Goal: Use online tool/utility: Utilize a website feature to perform a specific function

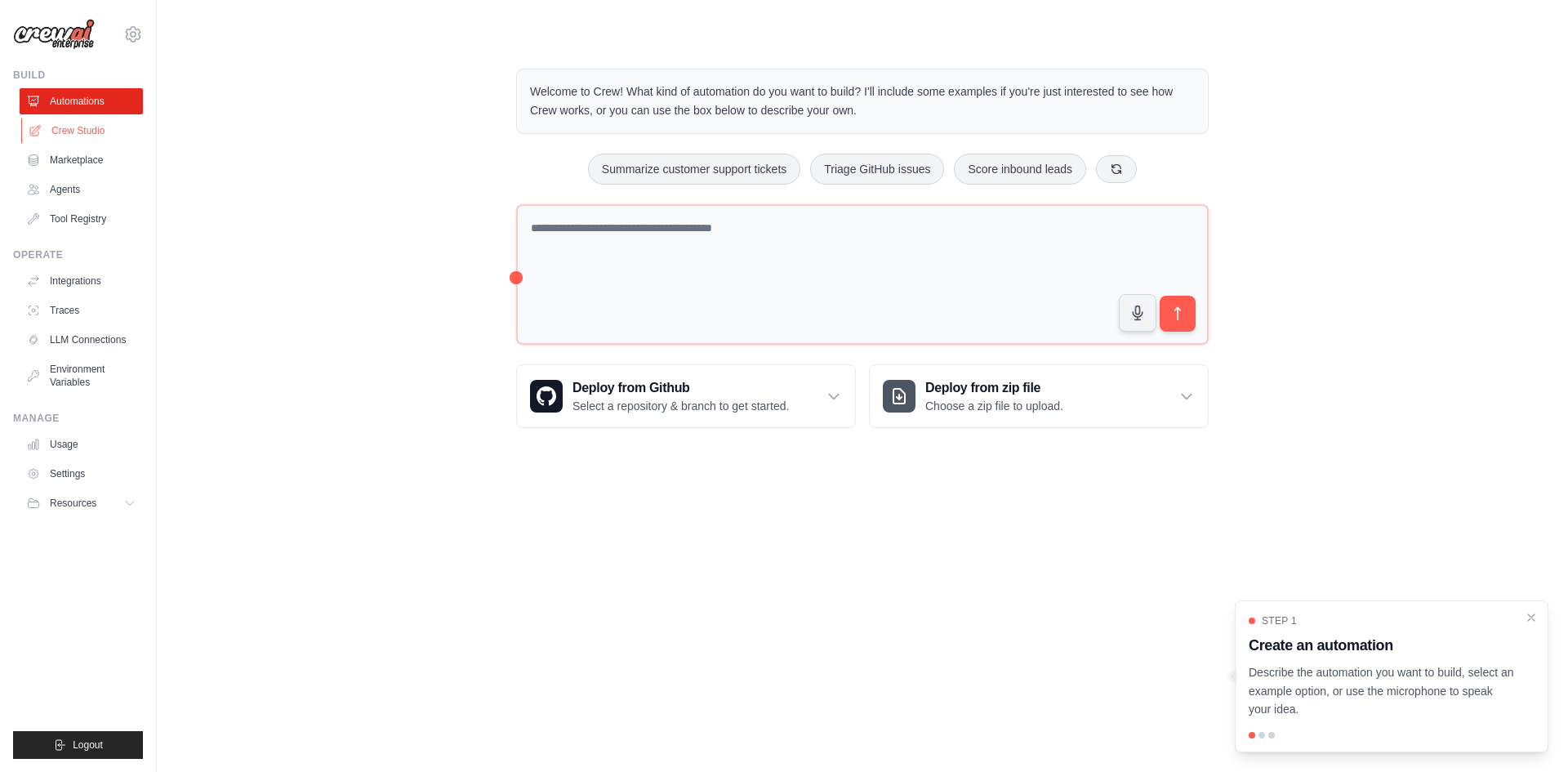
click at [87, 125] on link "Crew Studio" at bounding box center [83, 130] width 124 height 26
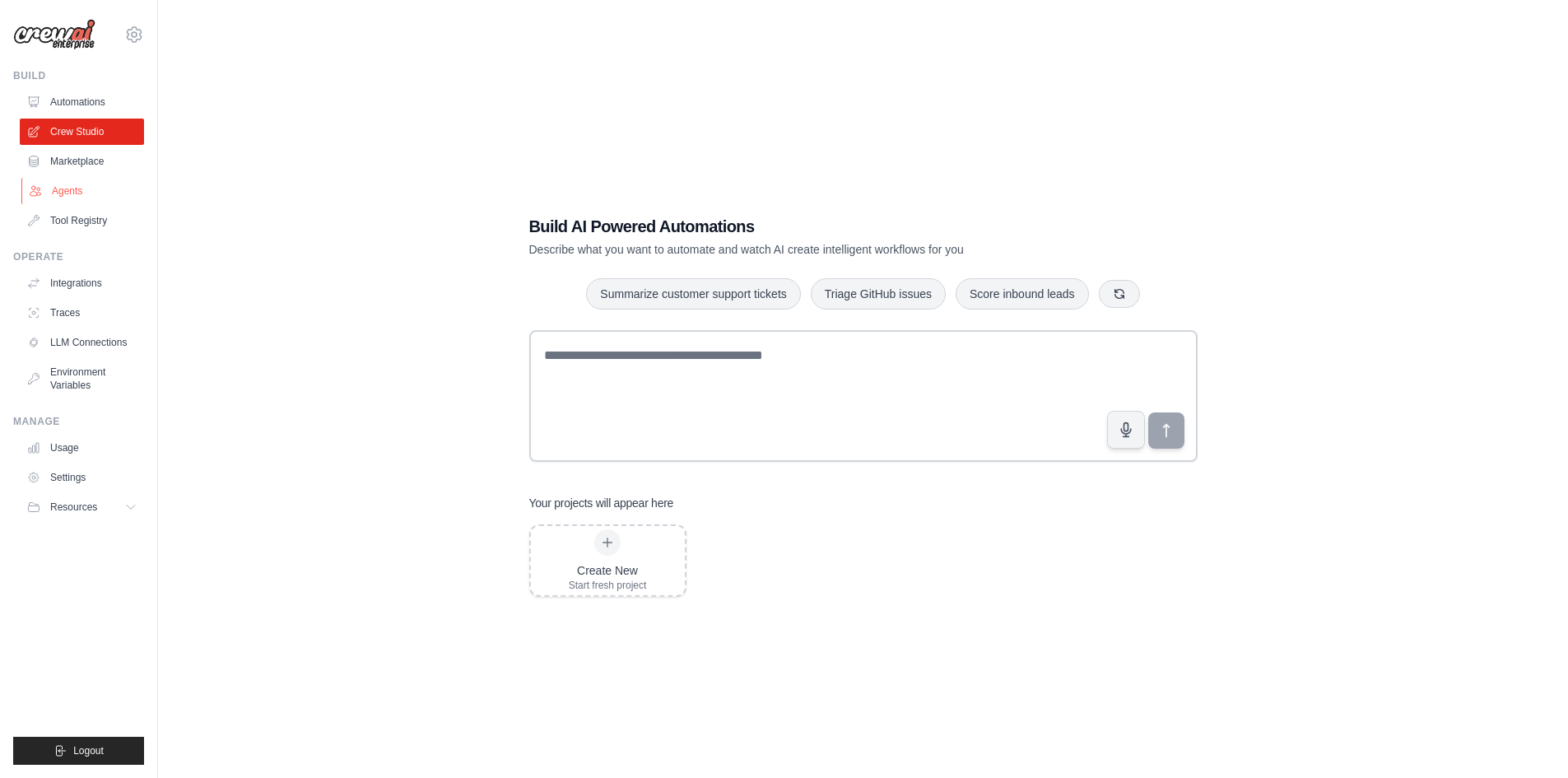
click at [85, 186] on link "Agents" at bounding box center [83, 191] width 125 height 27
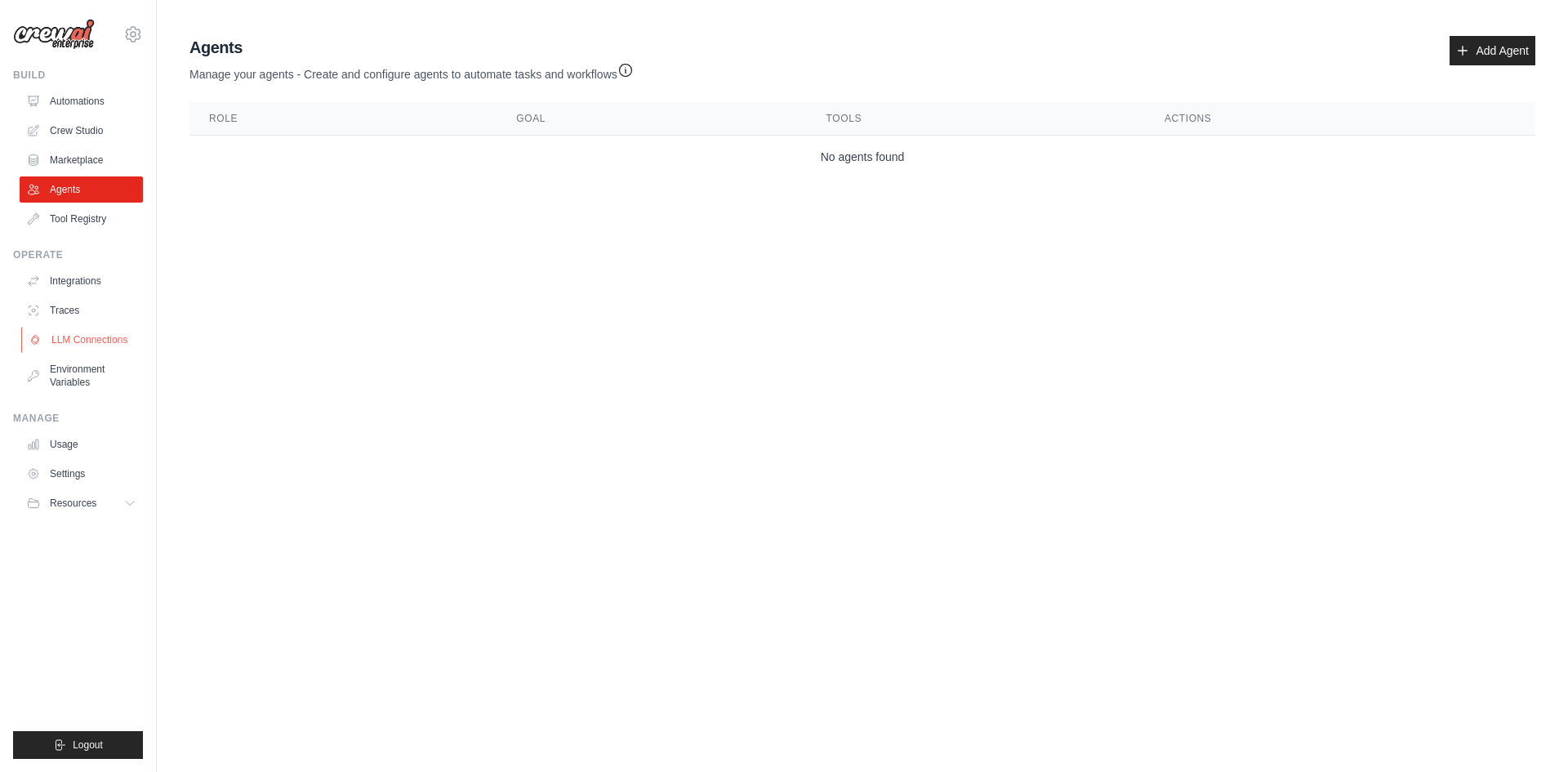
click at [104, 336] on link "LLM Connections" at bounding box center [83, 339] width 124 height 26
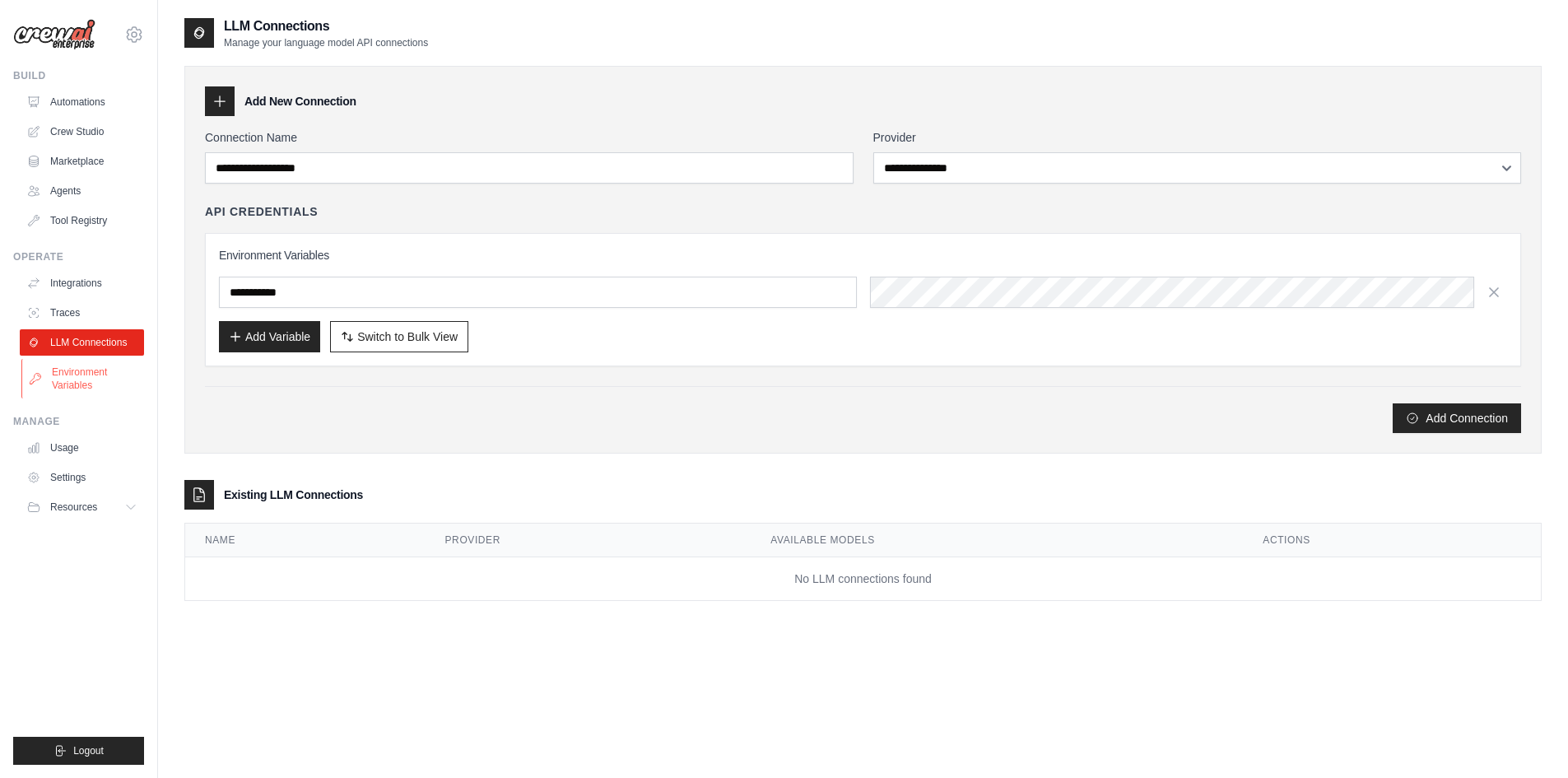
click at [63, 367] on link "Environment Variables" at bounding box center [83, 378] width 125 height 39
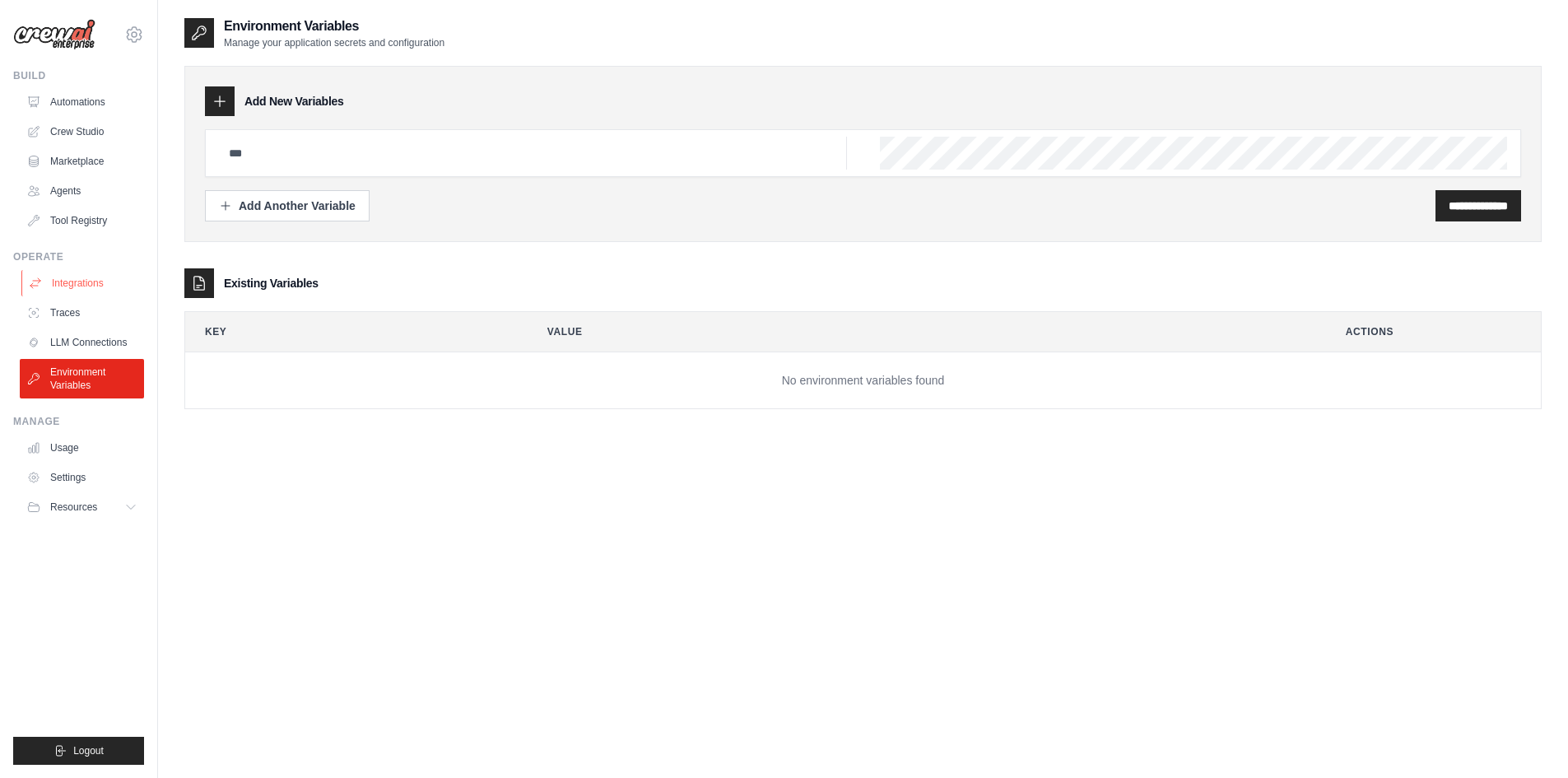
click at [61, 283] on link "Integrations" at bounding box center [83, 283] width 125 height 27
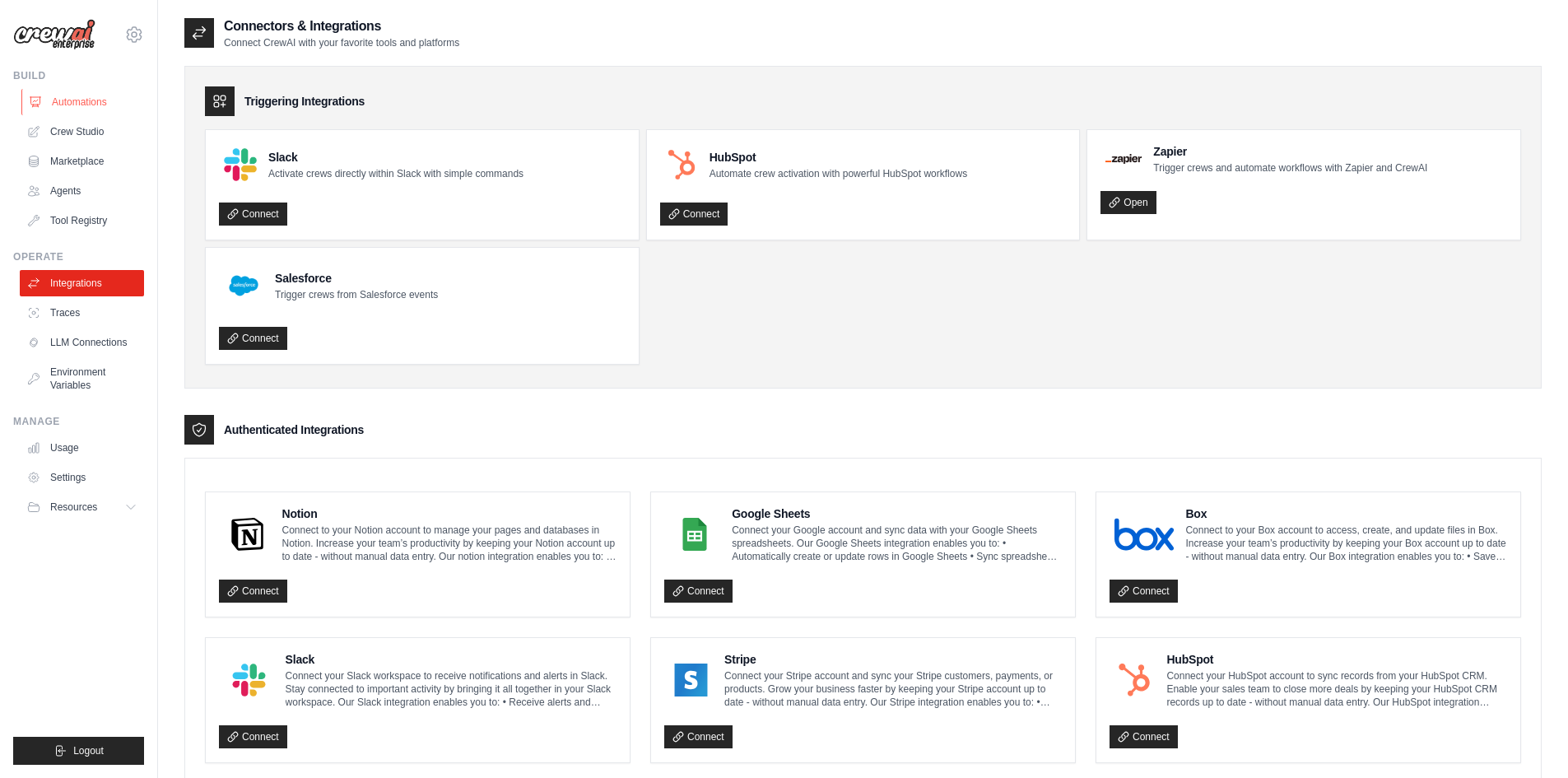
click at [66, 98] on link "Automations" at bounding box center [83, 102] width 125 height 27
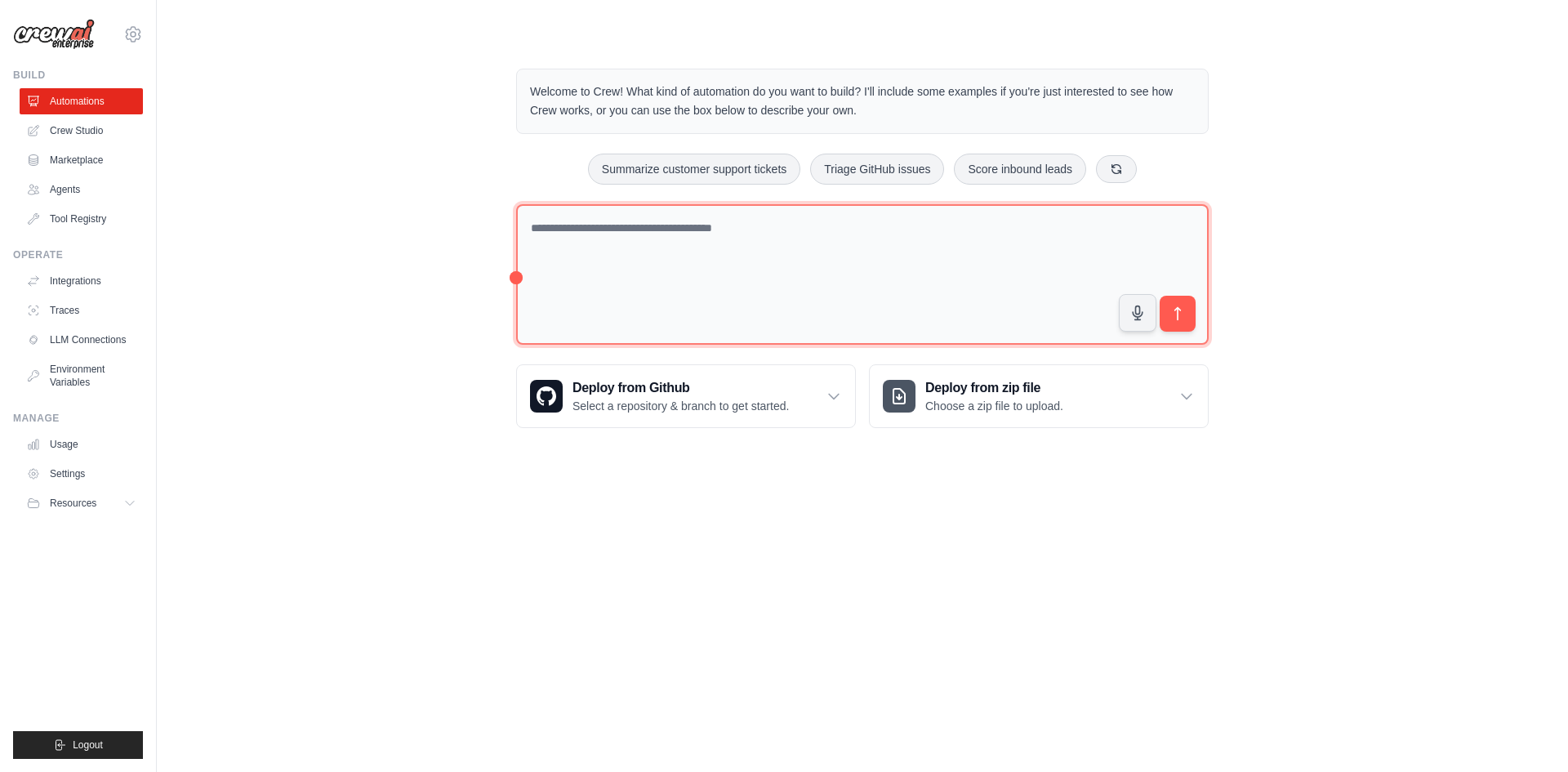
click at [598, 226] on textarea at bounding box center [863, 275] width 693 height 141
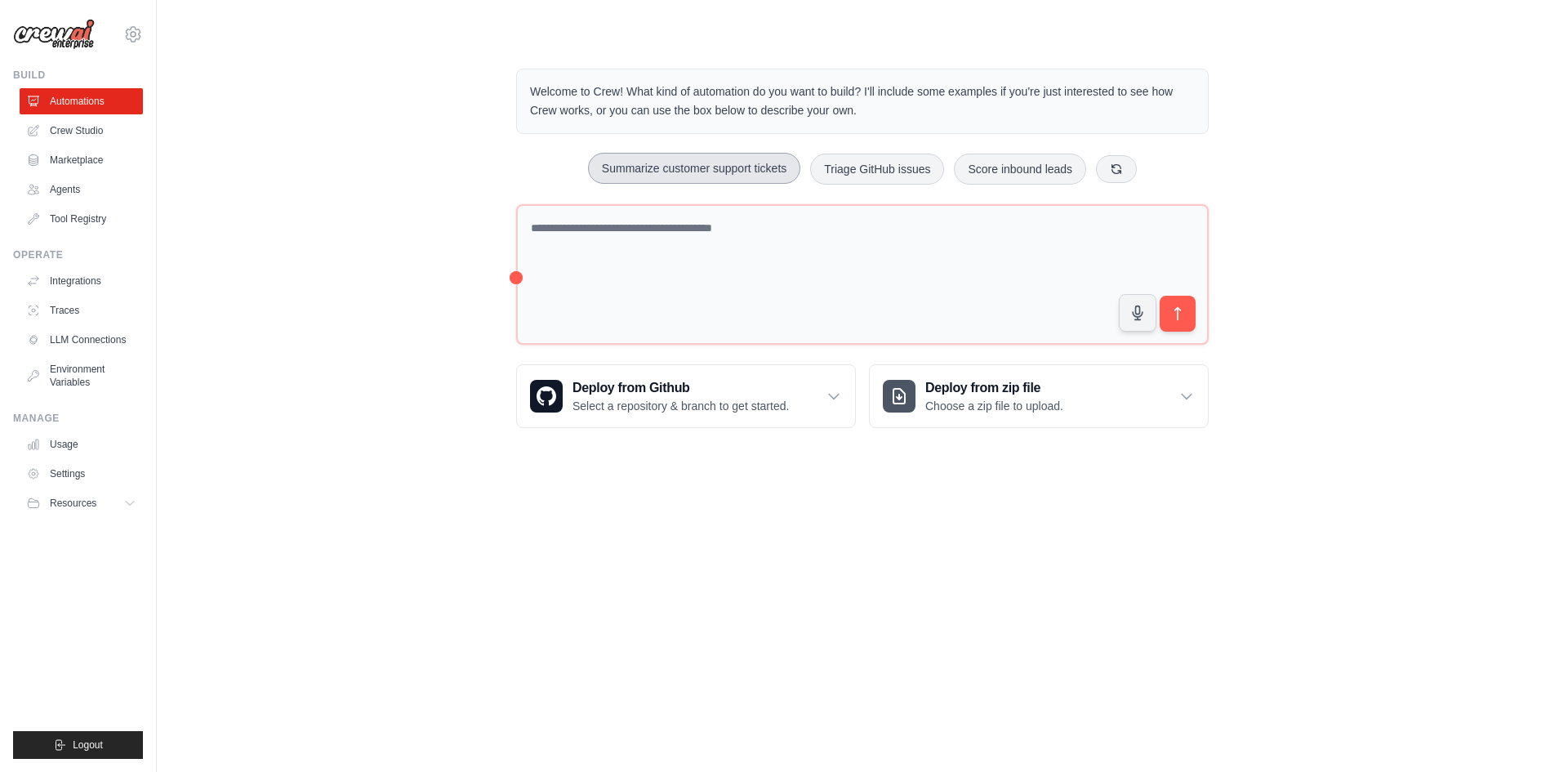
click at [671, 158] on button "Summarize customer support tickets" at bounding box center [694, 168] width 213 height 31
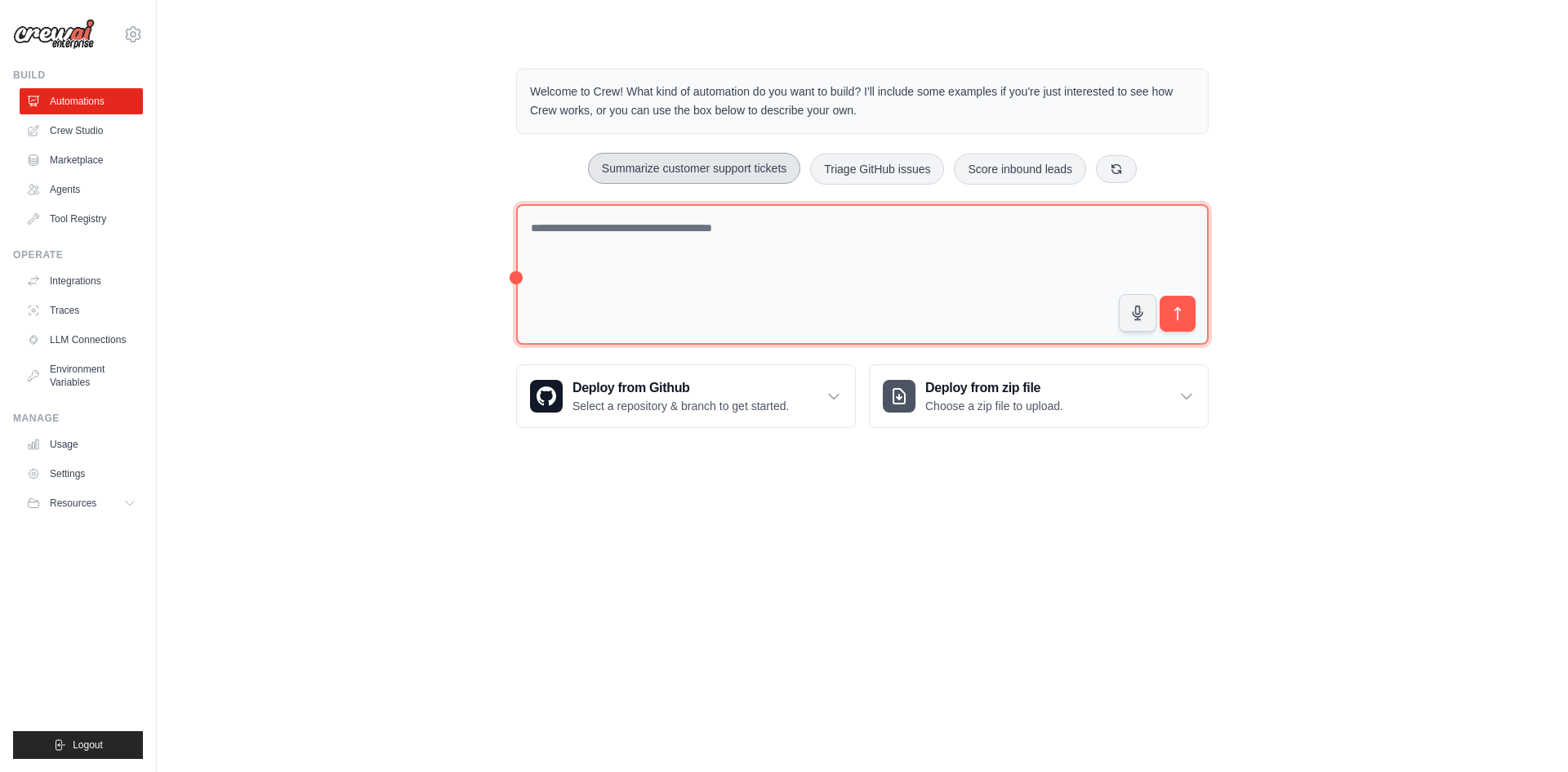
type textarea "**********"
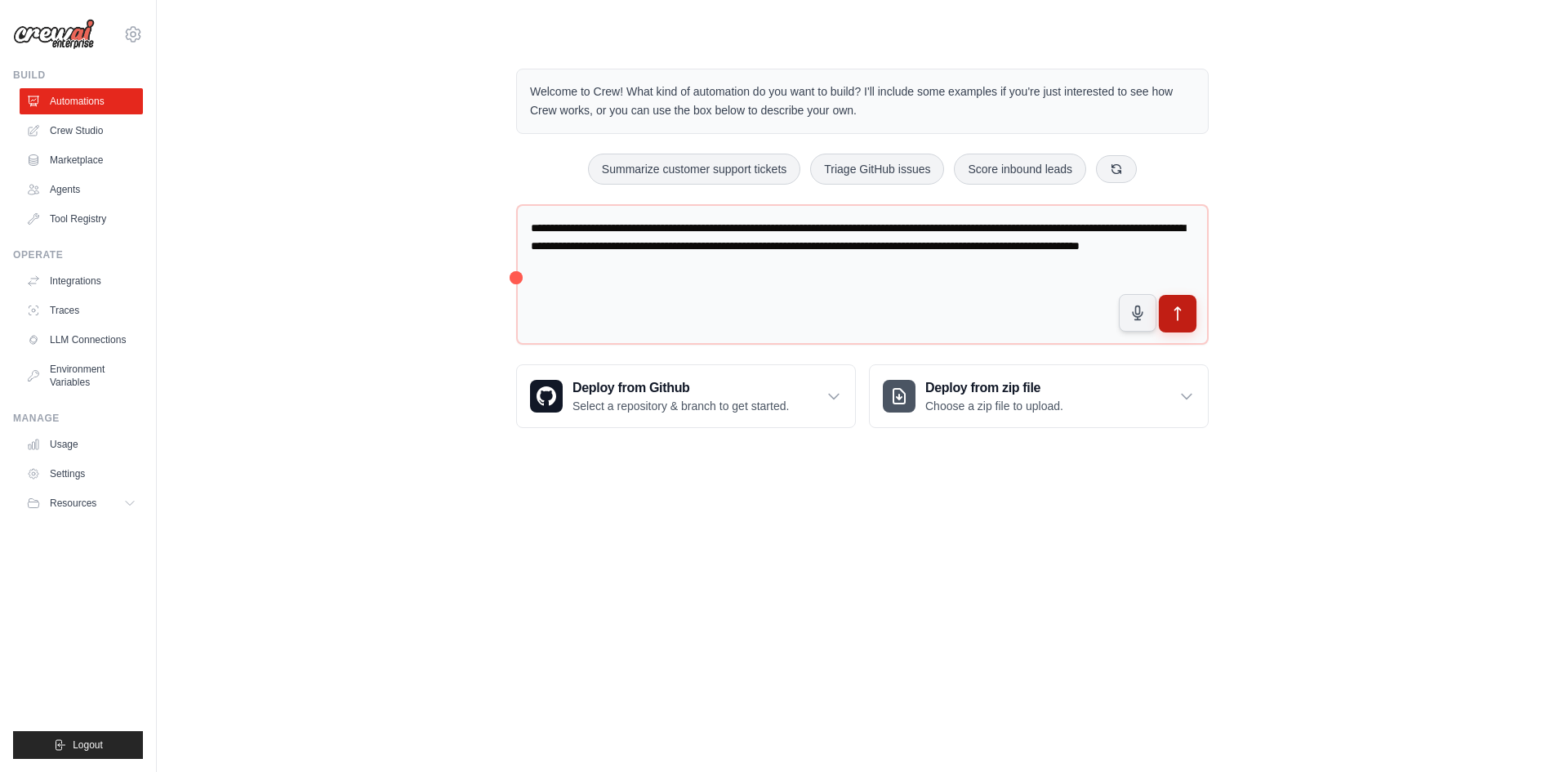
click at [1193, 319] on button "submit" at bounding box center [1177, 313] width 37 height 37
click at [86, 158] on link "Marketplace" at bounding box center [83, 160] width 124 height 26
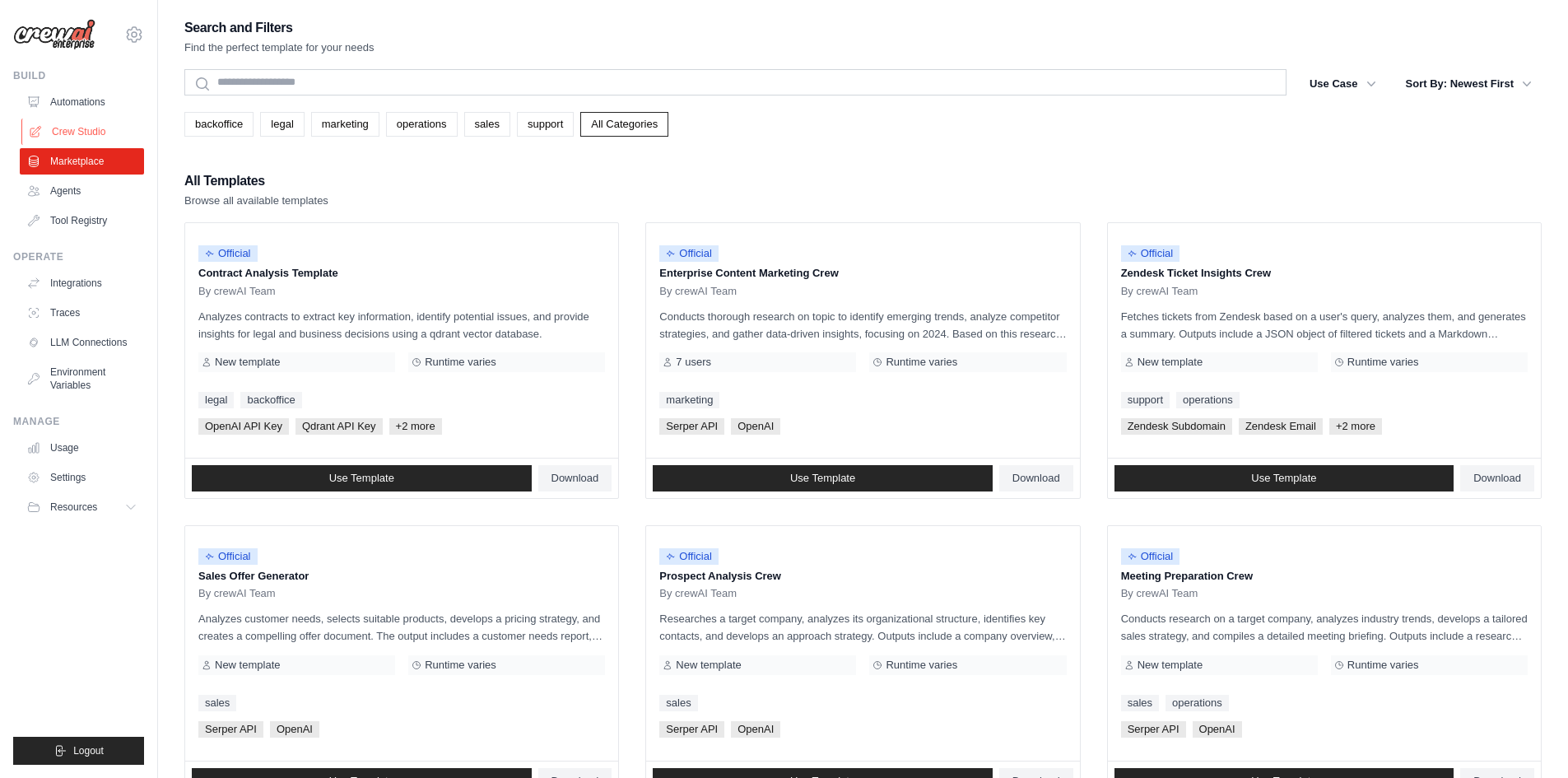
click at [76, 120] on link "Crew Studio" at bounding box center [83, 131] width 125 height 27
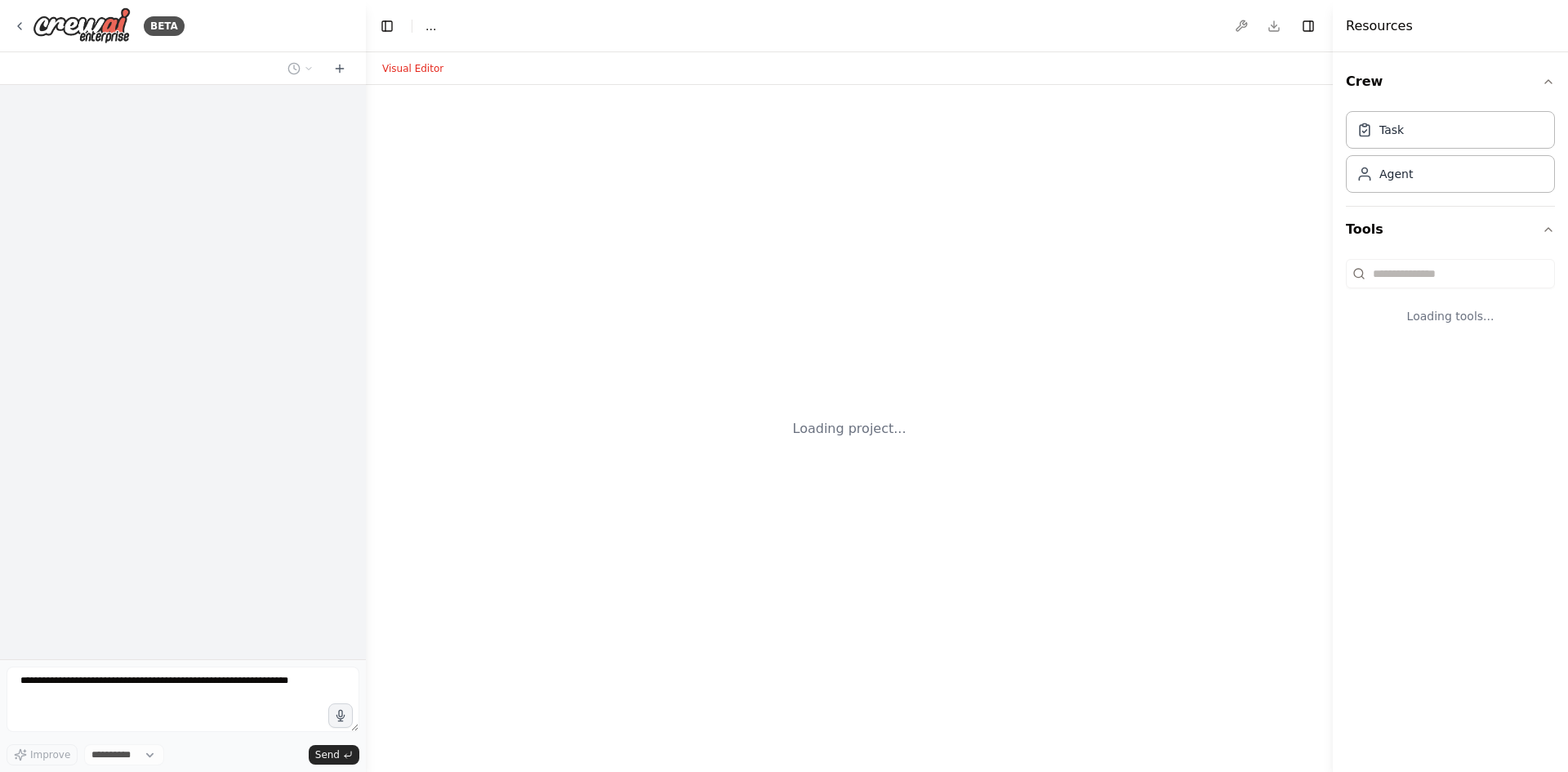
select select "****"
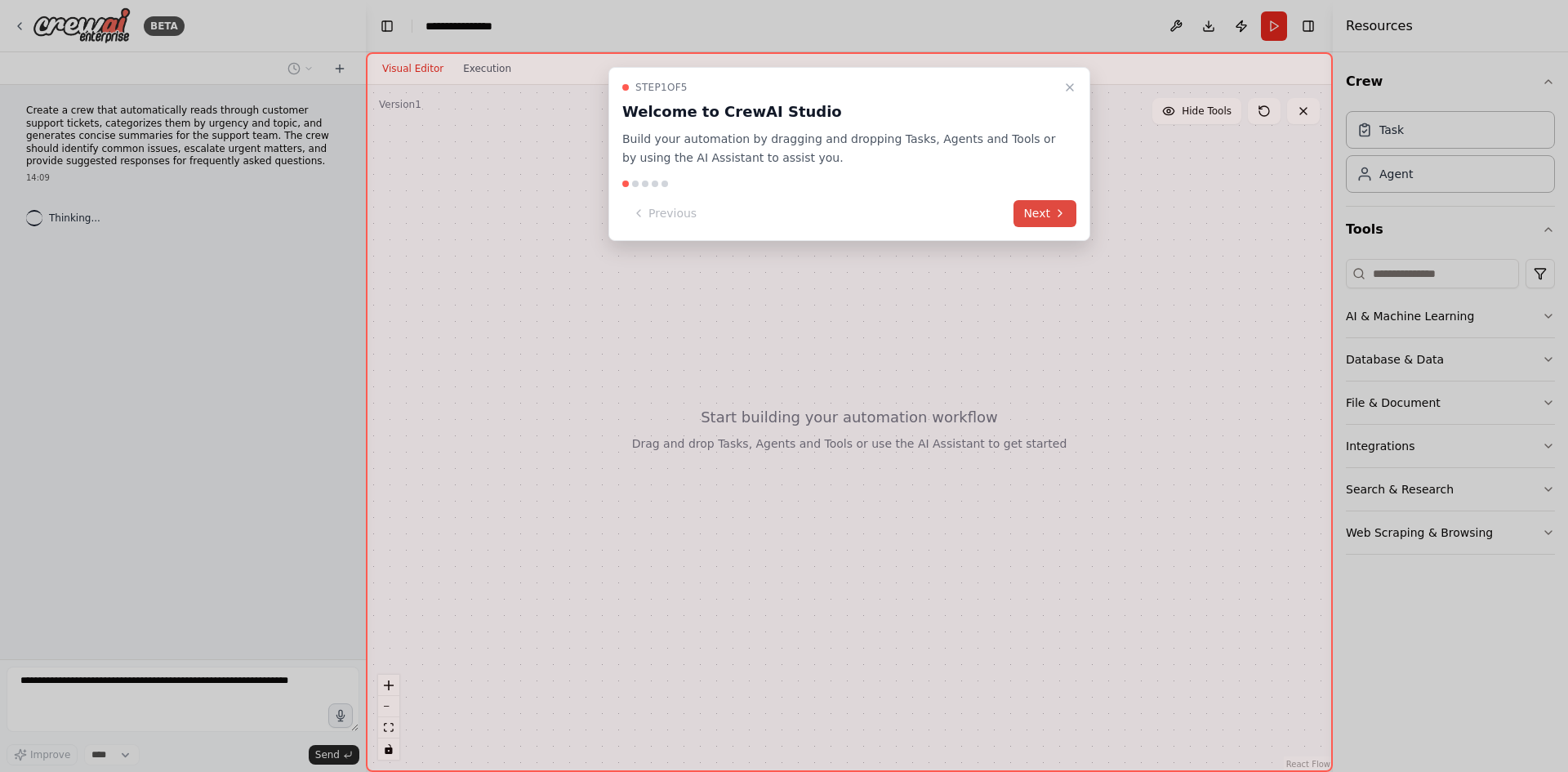
click at [1024, 207] on button "Next" at bounding box center [1044, 214] width 63 height 27
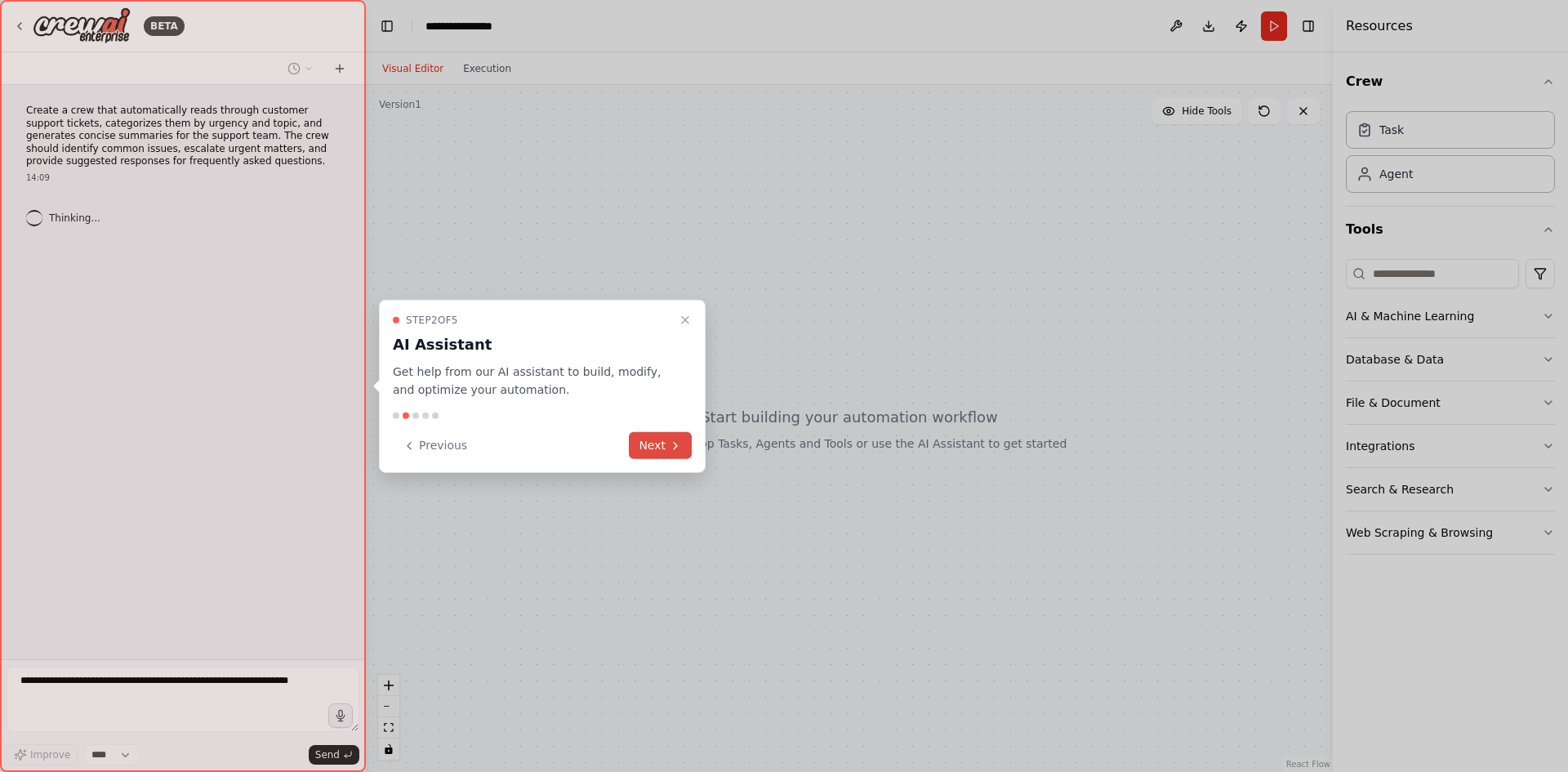
click at [638, 456] on button "Next" at bounding box center [660, 446] width 63 height 27
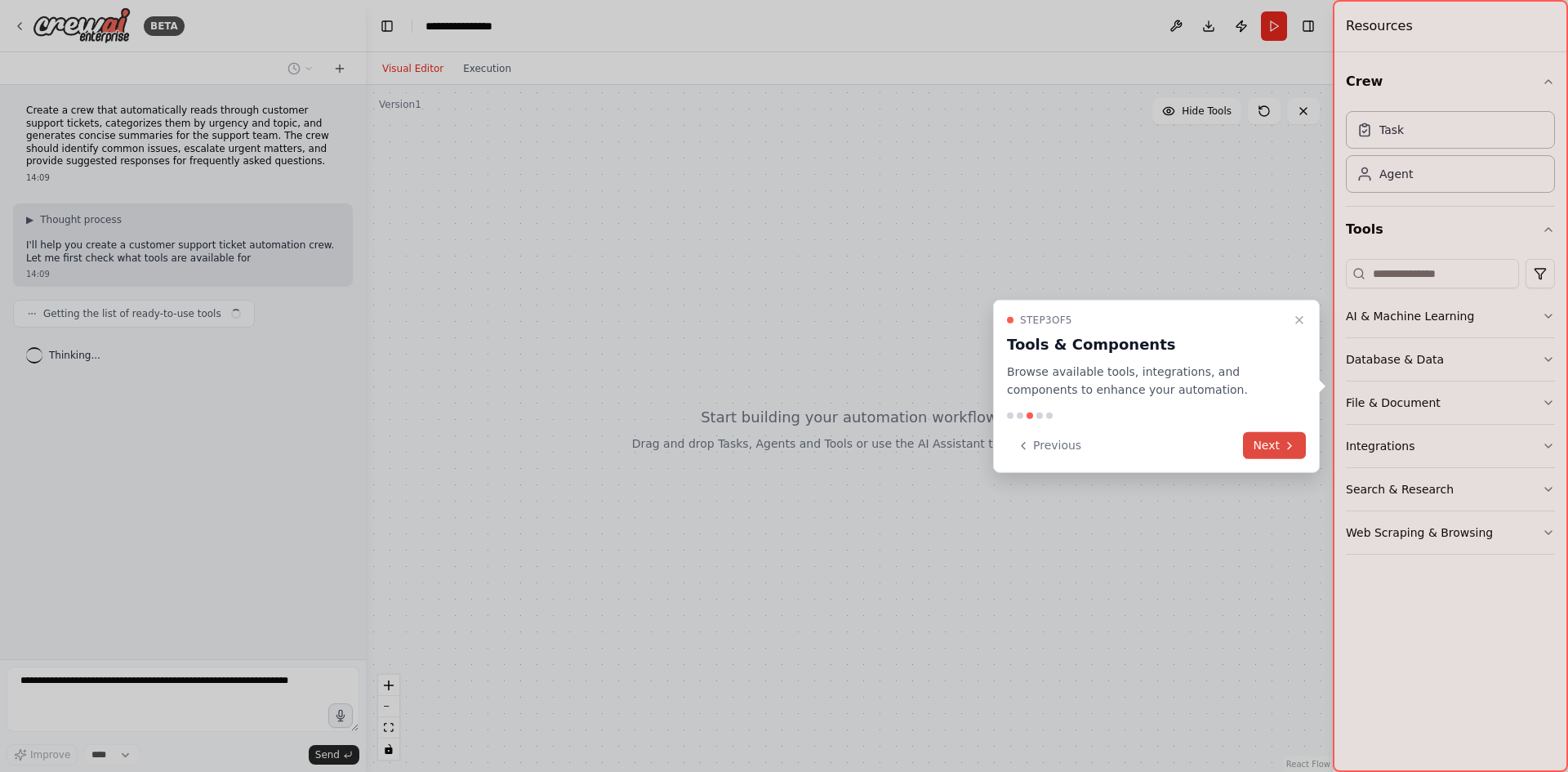
click at [1262, 448] on button "Next" at bounding box center [1274, 446] width 63 height 27
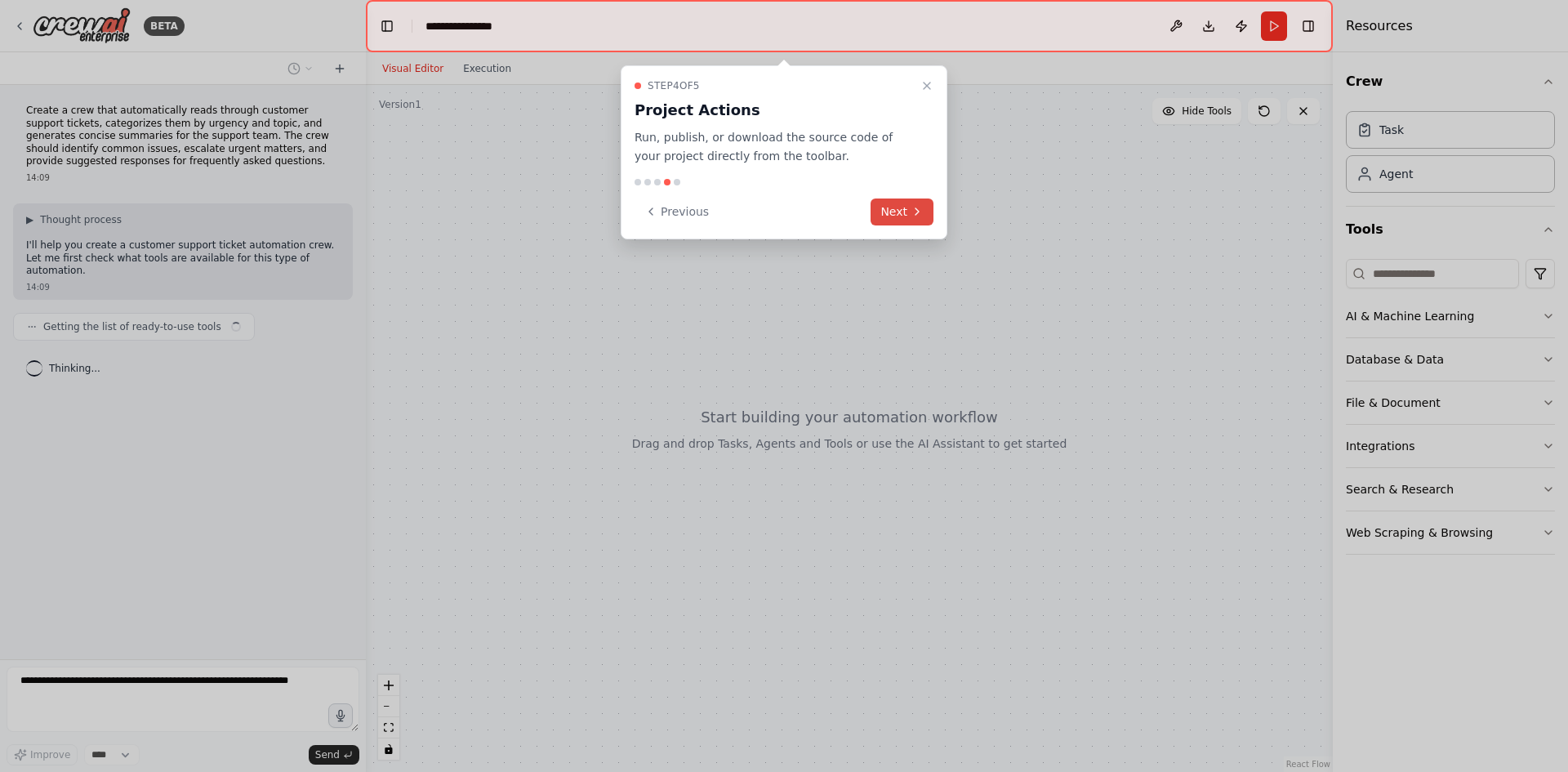
click at [896, 214] on button "Next" at bounding box center [902, 212] width 63 height 27
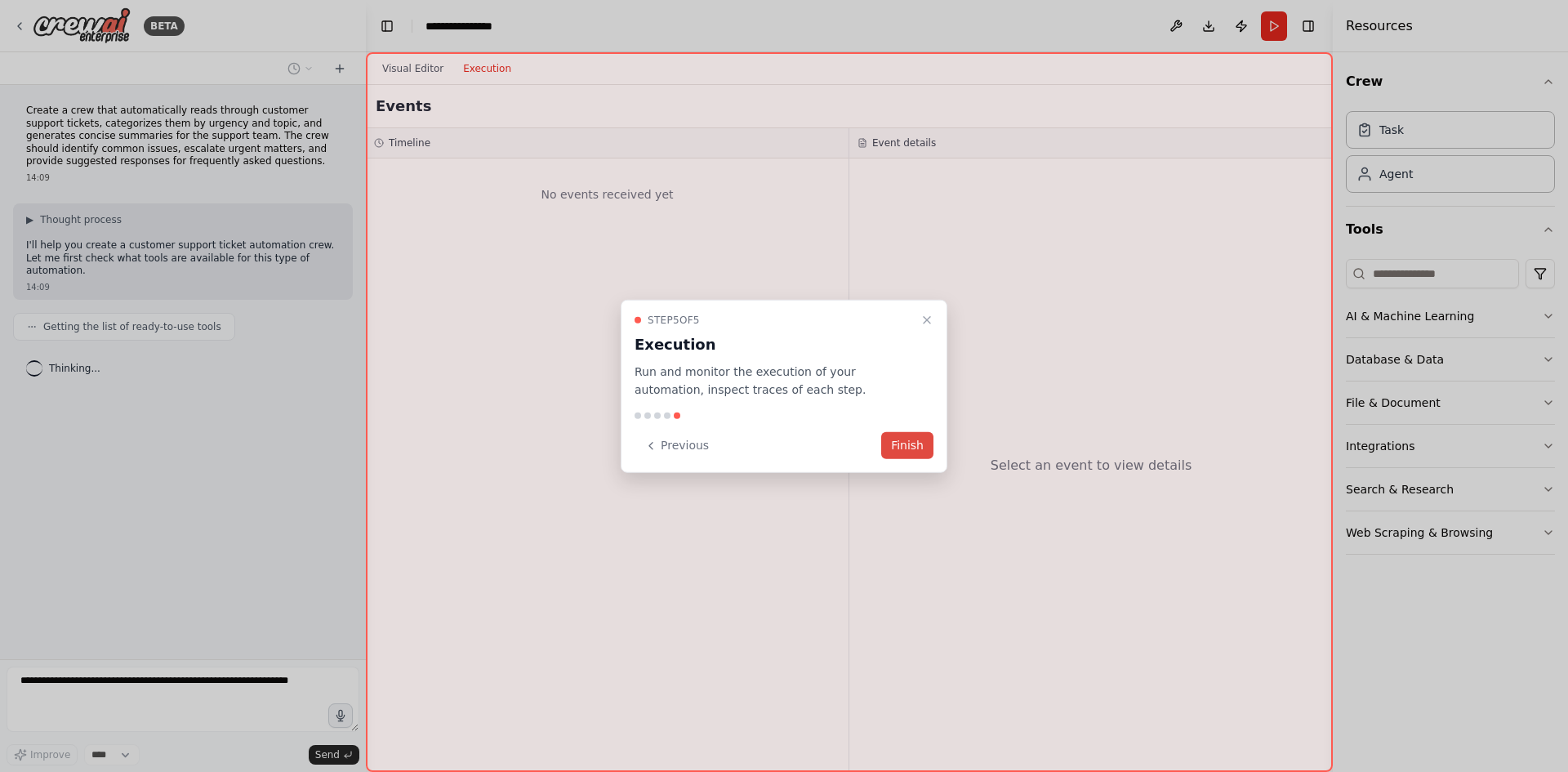
click at [898, 438] on button "Finish" at bounding box center [908, 446] width 53 height 27
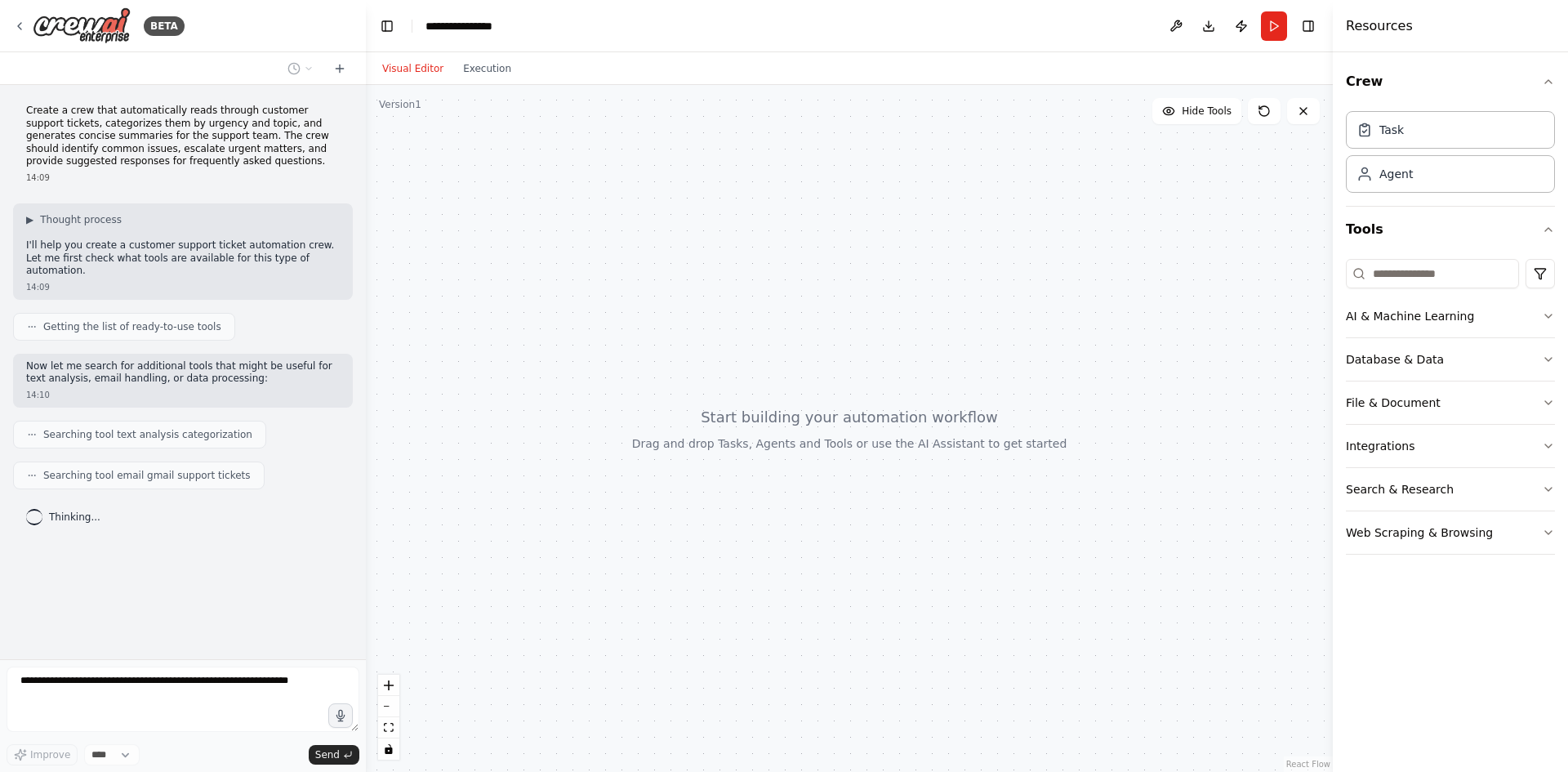
drag, startPoint x: 760, startPoint y: 363, endPoint x: 652, endPoint y: 358, distance: 108.1
click at [652, 358] on div at bounding box center [850, 428] width 967 height 687
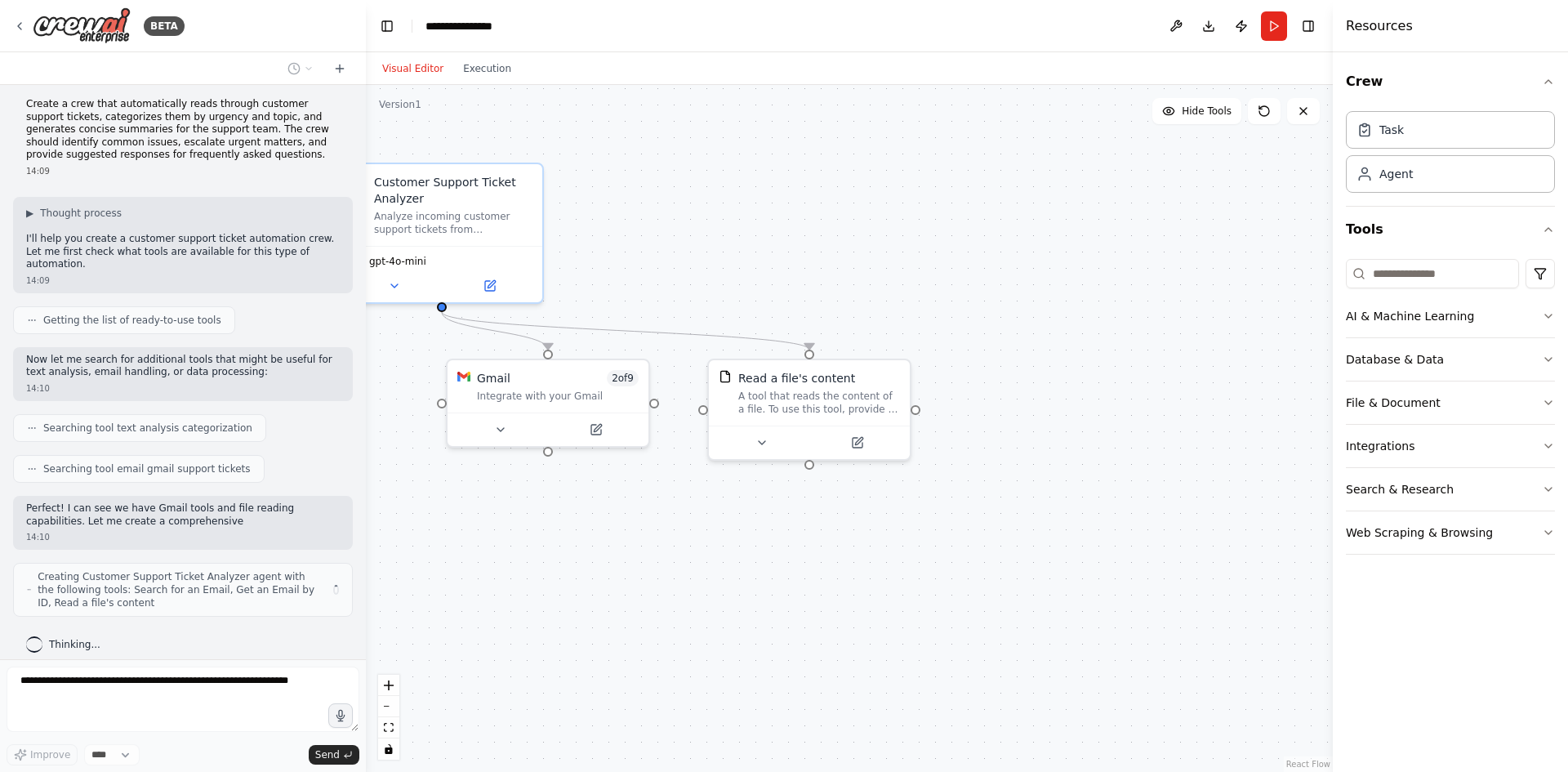
scroll to position [19, 0]
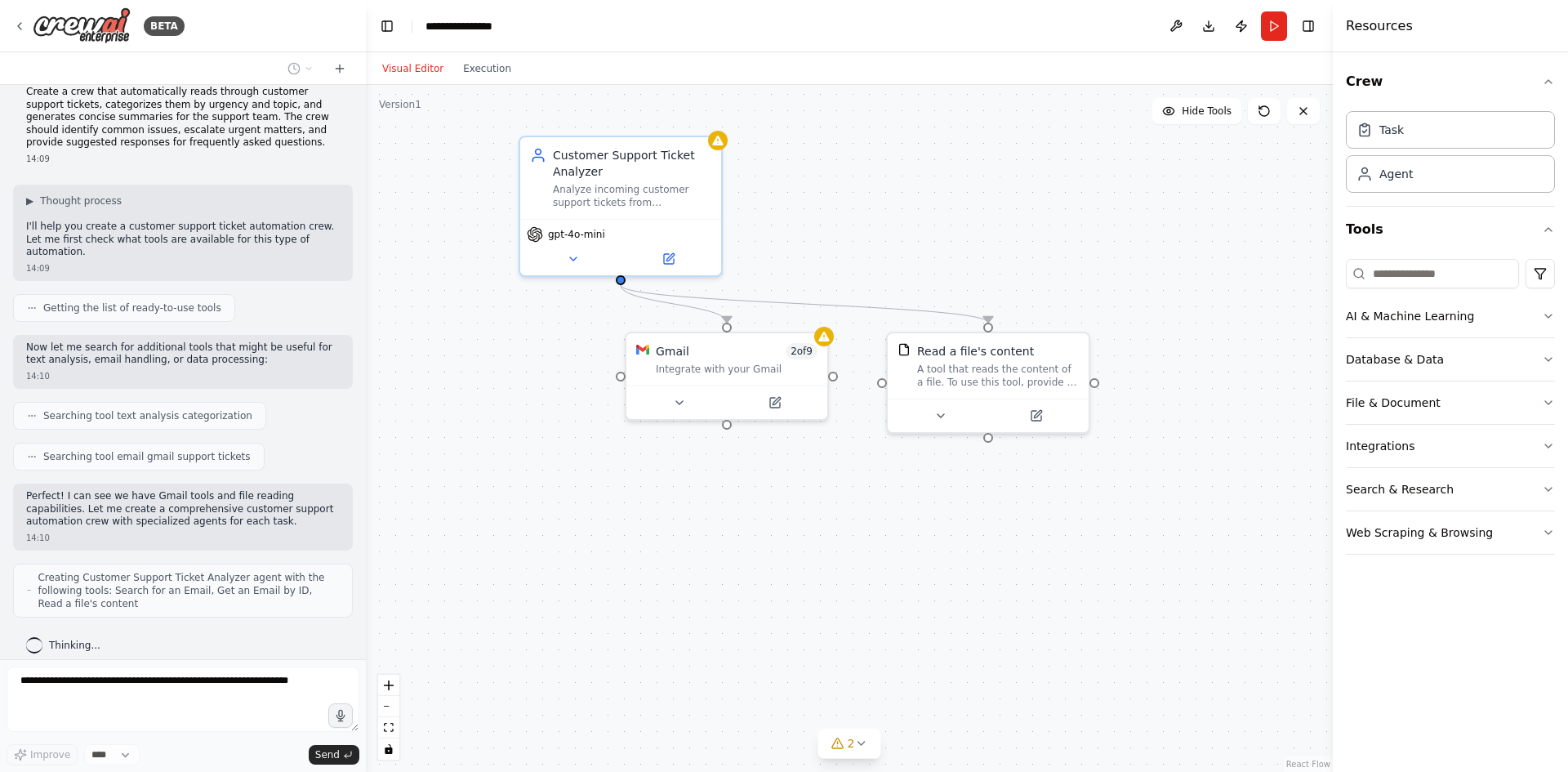
drag, startPoint x: 778, startPoint y: 260, endPoint x: 957, endPoint y: 233, distance: 181.0
click at [957, 233] on div ".deletable-edge-delete-btn { width: 20px; height: 20px; border: 0px solid #ffff…" at bounding box center [850, 428] width 967 height 687
click at [979, 375] on div "A tool that reads the content of a file. To use this tool, provide a 'file_path…" at bounding box center [1006, 372] width 162 height 26
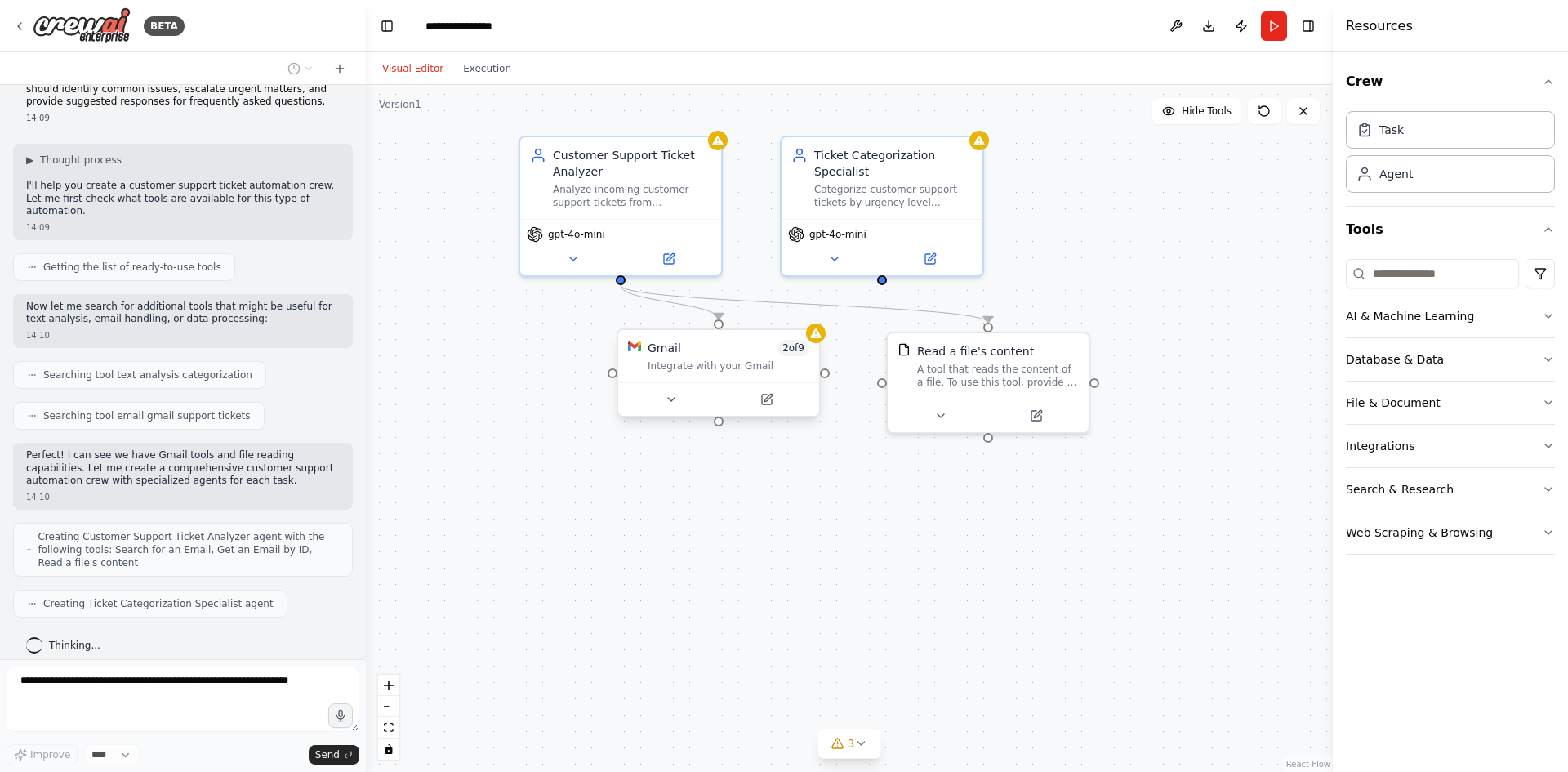
drag, startPoint x: 744, startPoint y: 361, endPoint x: 729, endPoint y: 365, distance: 15.5
click at [729, 365] on div "Integrate with your Gmail" at bounding box center [729, 366] width 162 height 13
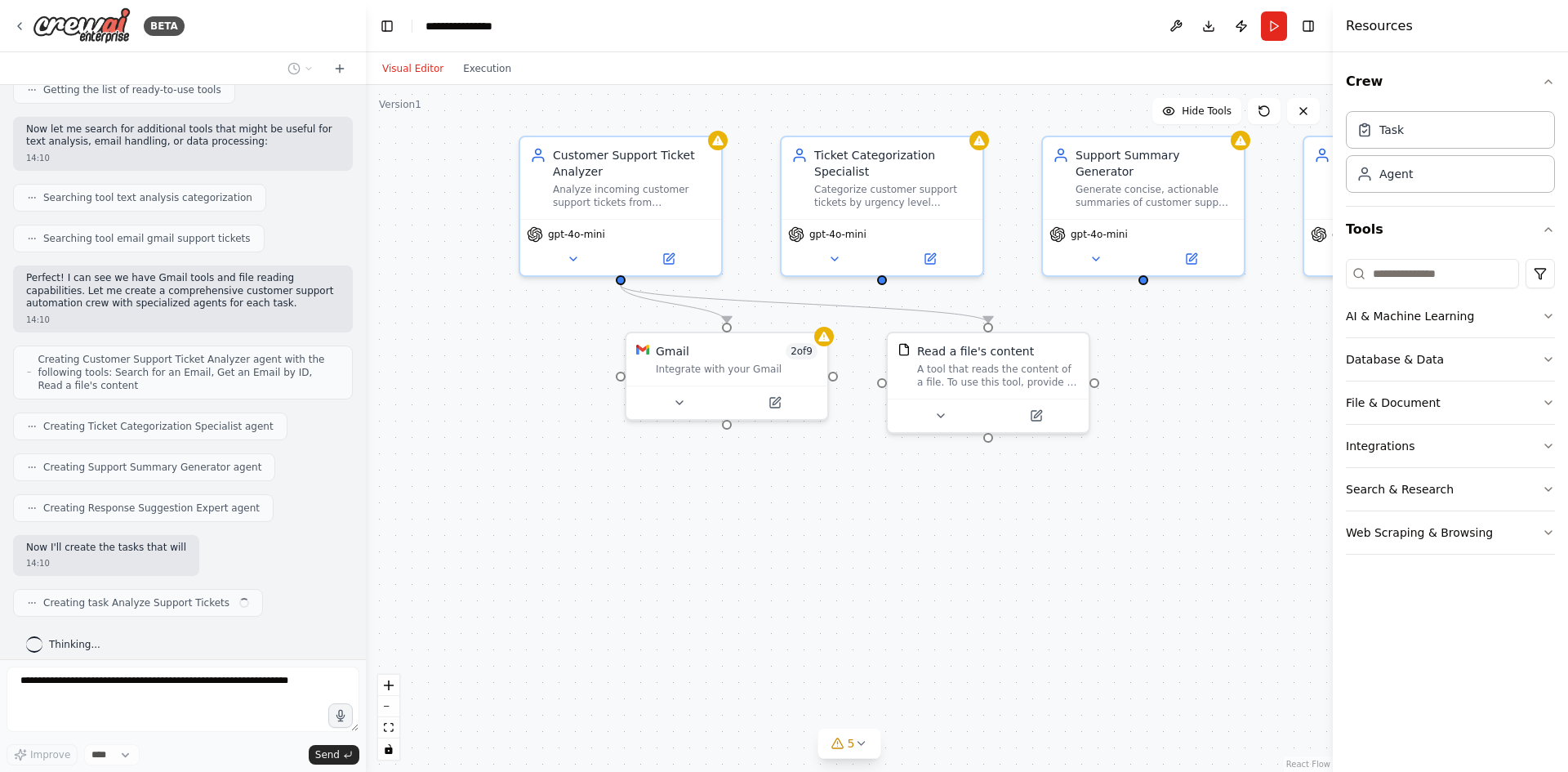
scroll to position [249, 0]
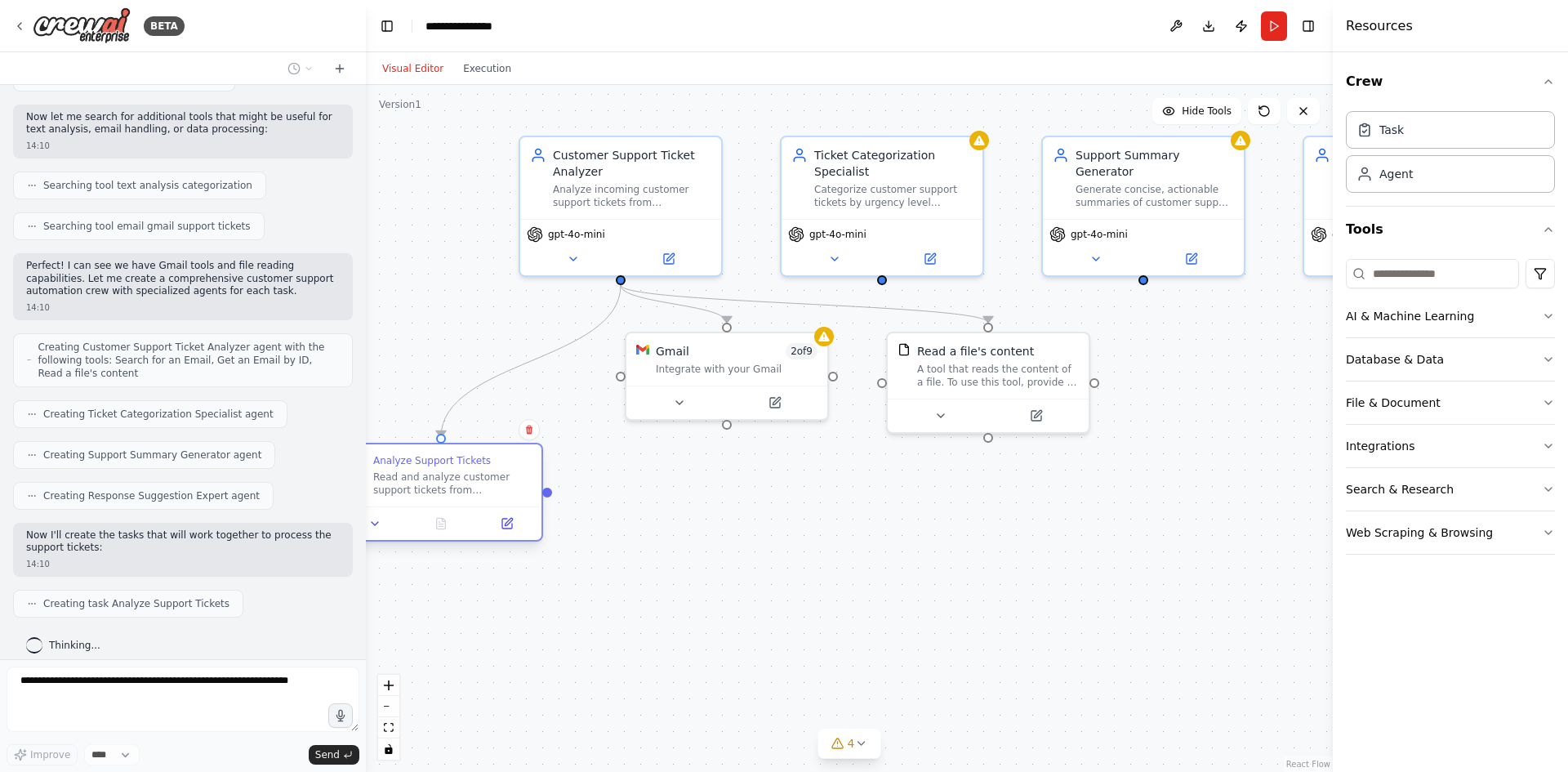
drag, startPoint x: 526, startPoint y: 480, endPoint x: 471, endPoint y: 476, distance: 55.1
click at [471, 476] on div "Read and analyze customer support tickets from {ticket_source}. Extract key inf…" at bounding box center [453, 484] width 158 height 26
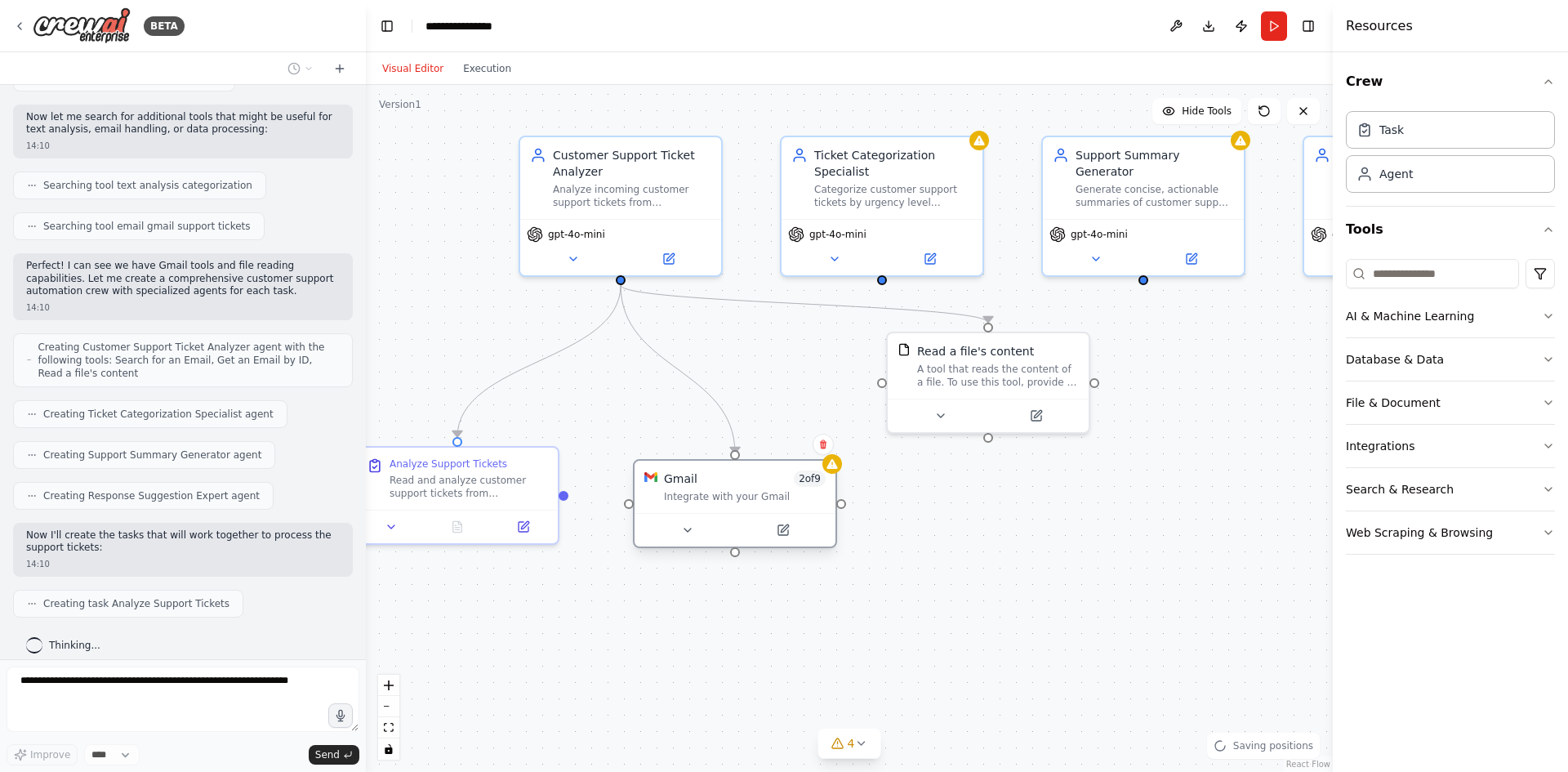
drag, startPoint x: 715, startPoint y: 445, endPoint x: 715, endPoint y: 505, distance: 60.0
click at [715, 505] on div "Gmail 2 of 9 Integrate with your Gmail" at bounding box center [734, 487] width 201 height 53
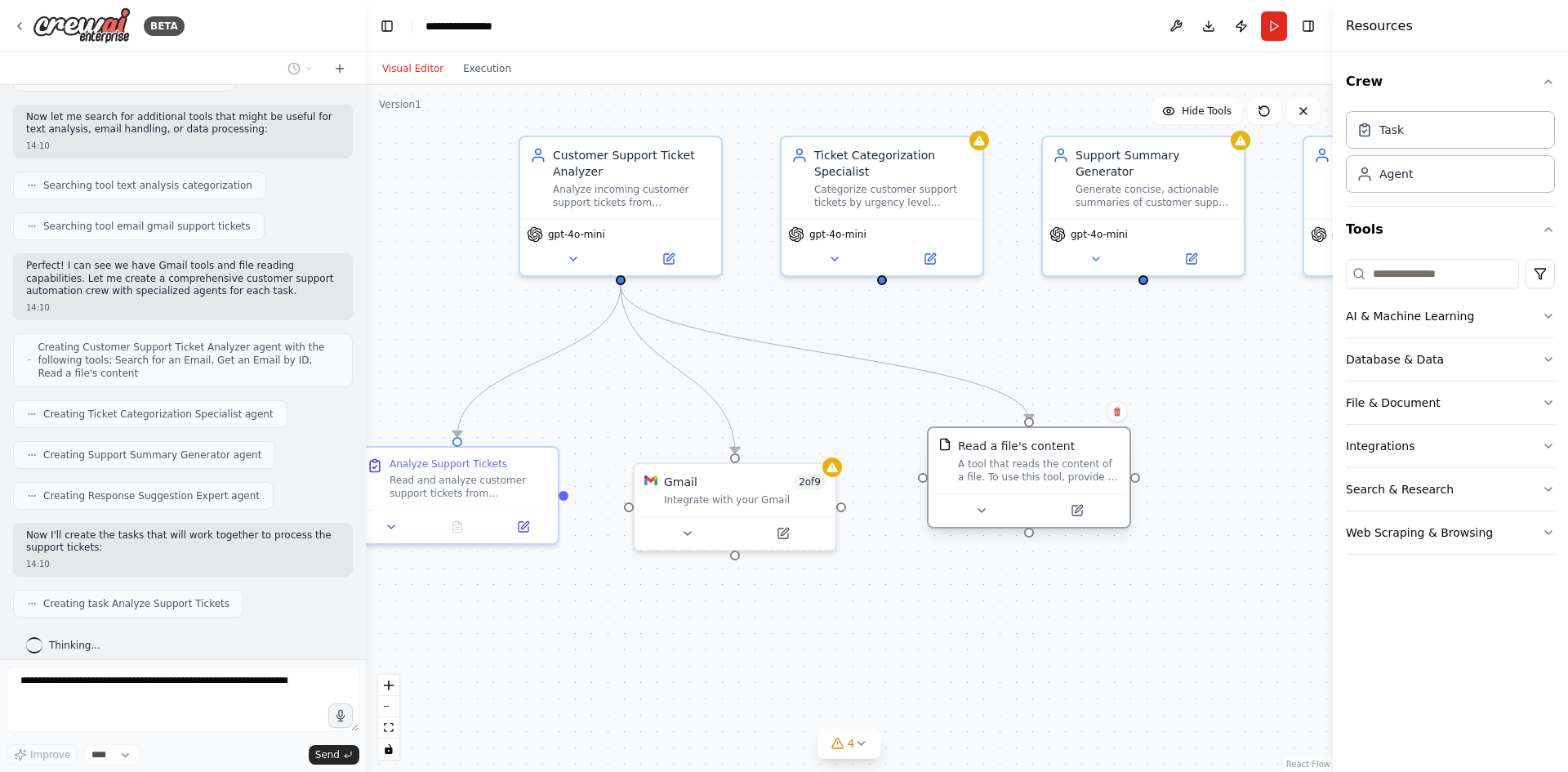
drag, startPoint x: 1017, startPoint y: 426, endPoint x: 1059, endPoint y: 523, distance: 105.7
click at [1059, 523] on div at bounding box center [1029, 510] width 201 height 34
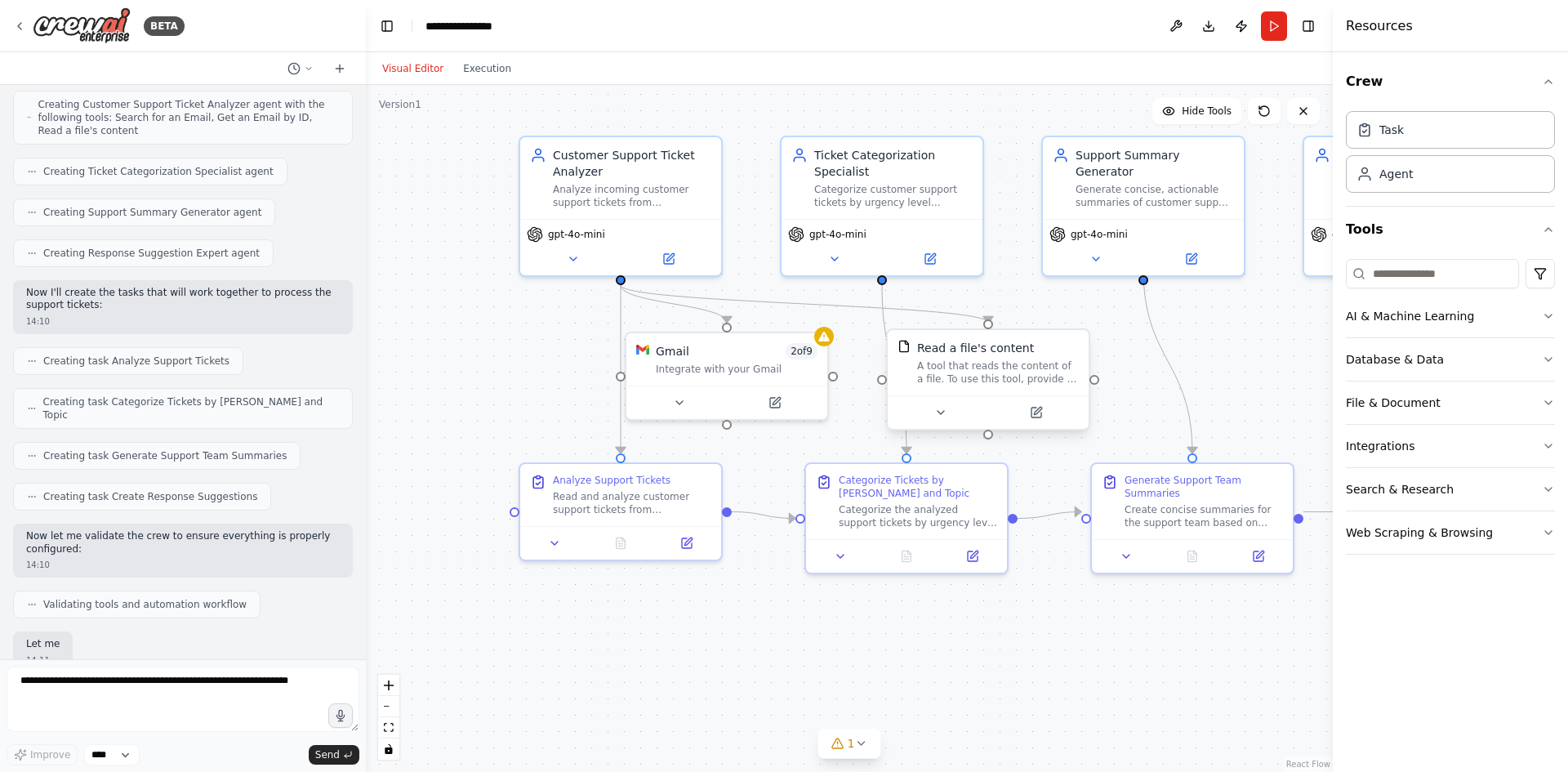
scroll to position [576, 0]
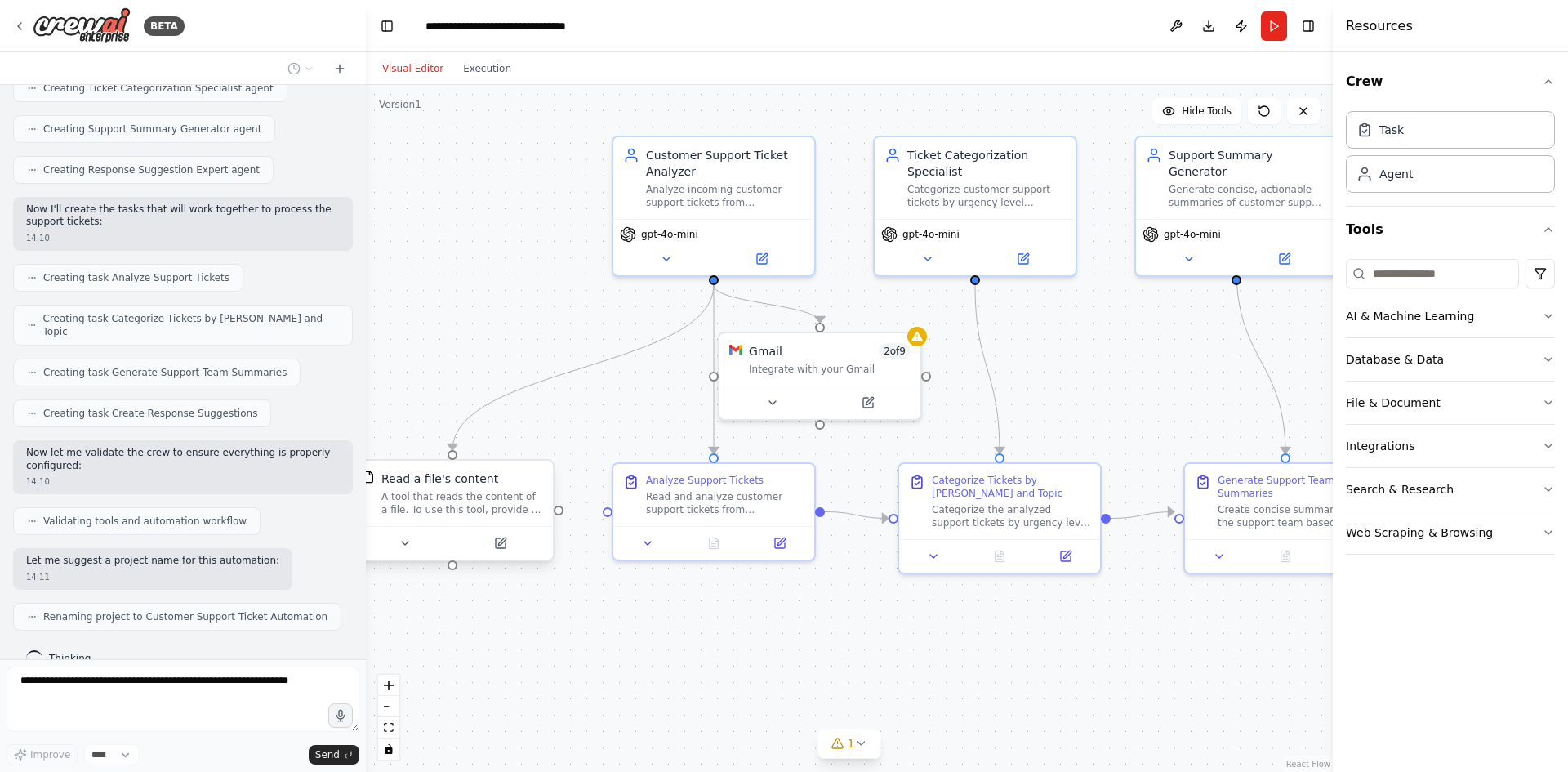
drag, startPoint x: 1003, startPoint y: 361, endPoint x: 476, endPoint y: 487, distance: 541.9
click at [476, 487] on div "Read a file's content A tool that reads the content of a file. To use this tool…" at bounding box center [463, 494] width 162 height 45
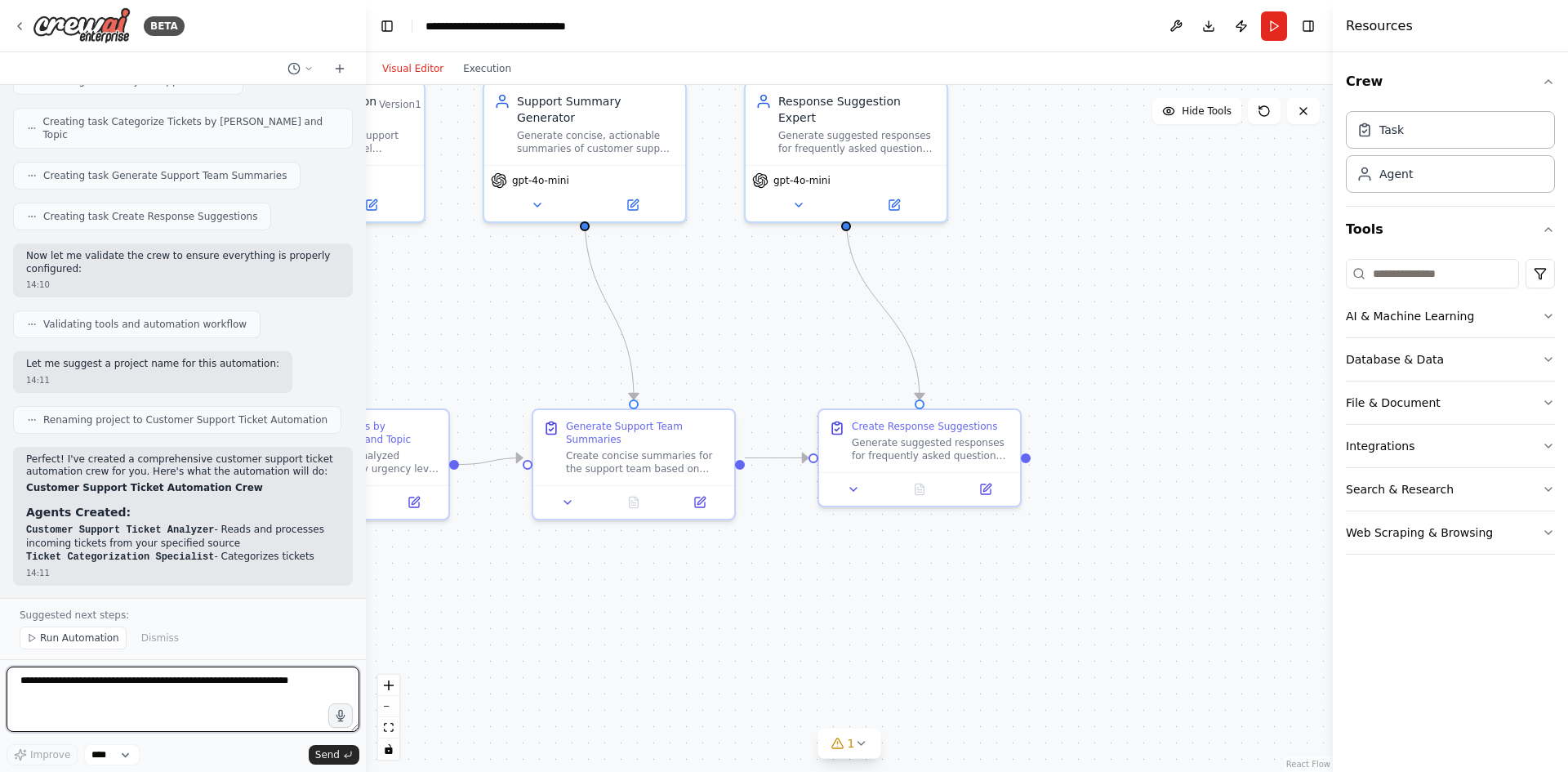
drag, startPoint x: 1115, startPoint y: 360, endPoint x: 729, endPoint y: 278, distance: 394.6
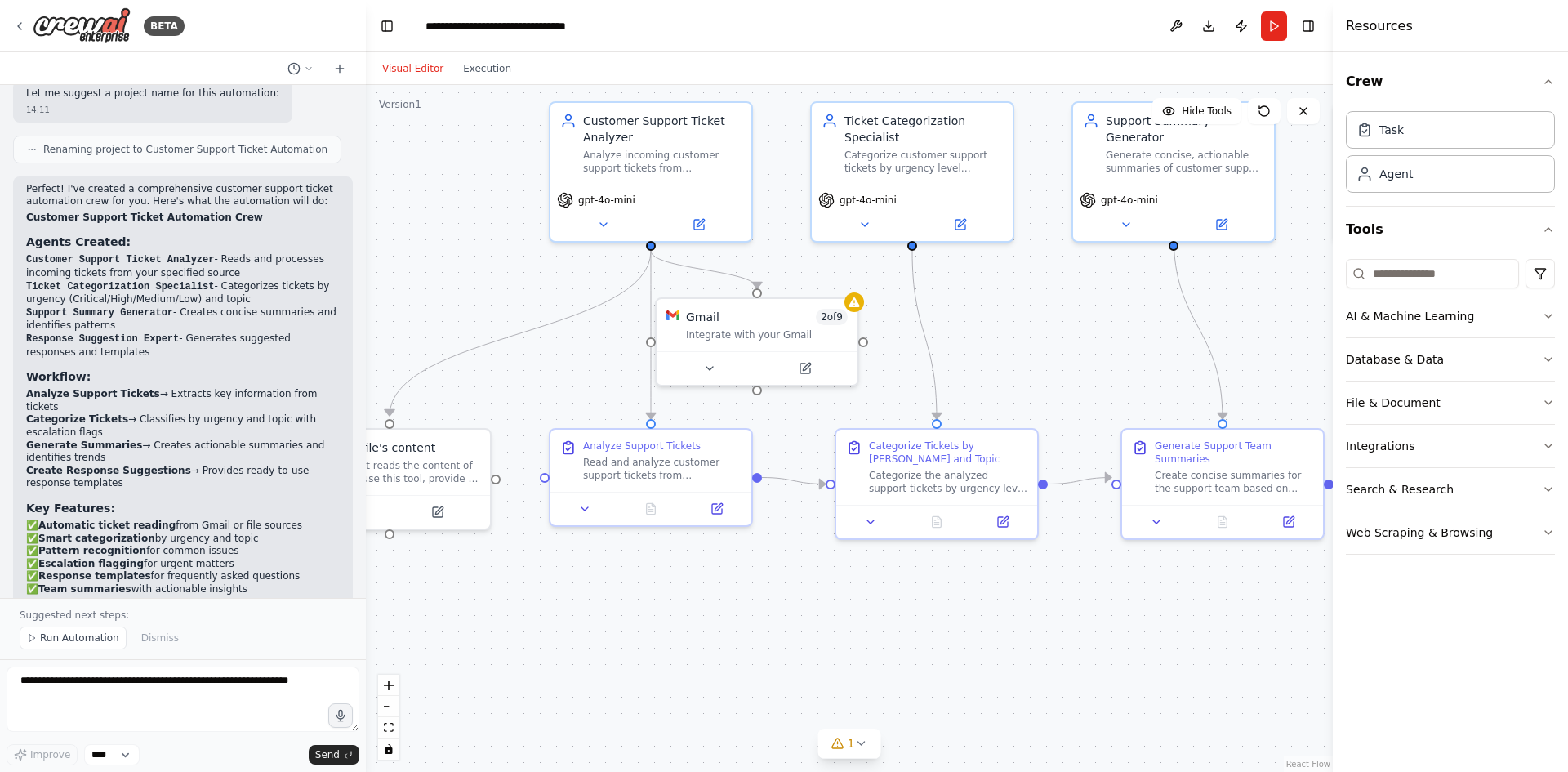
drag, startPoint x: 744, startPoint y: 276, endPoint x: 1109, endPoint y: 322, distance: 367.9
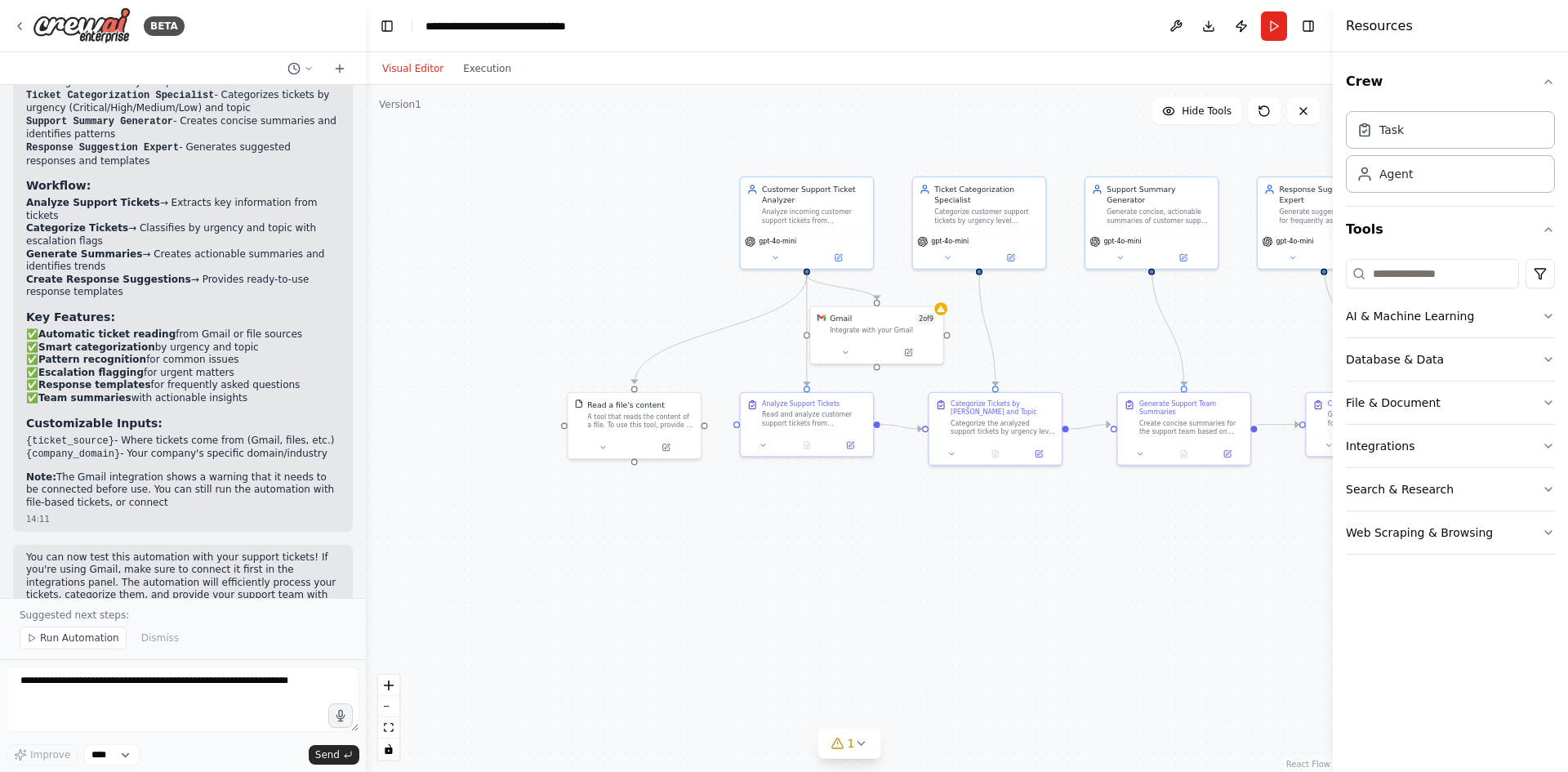
scroll to position [1246, 0]
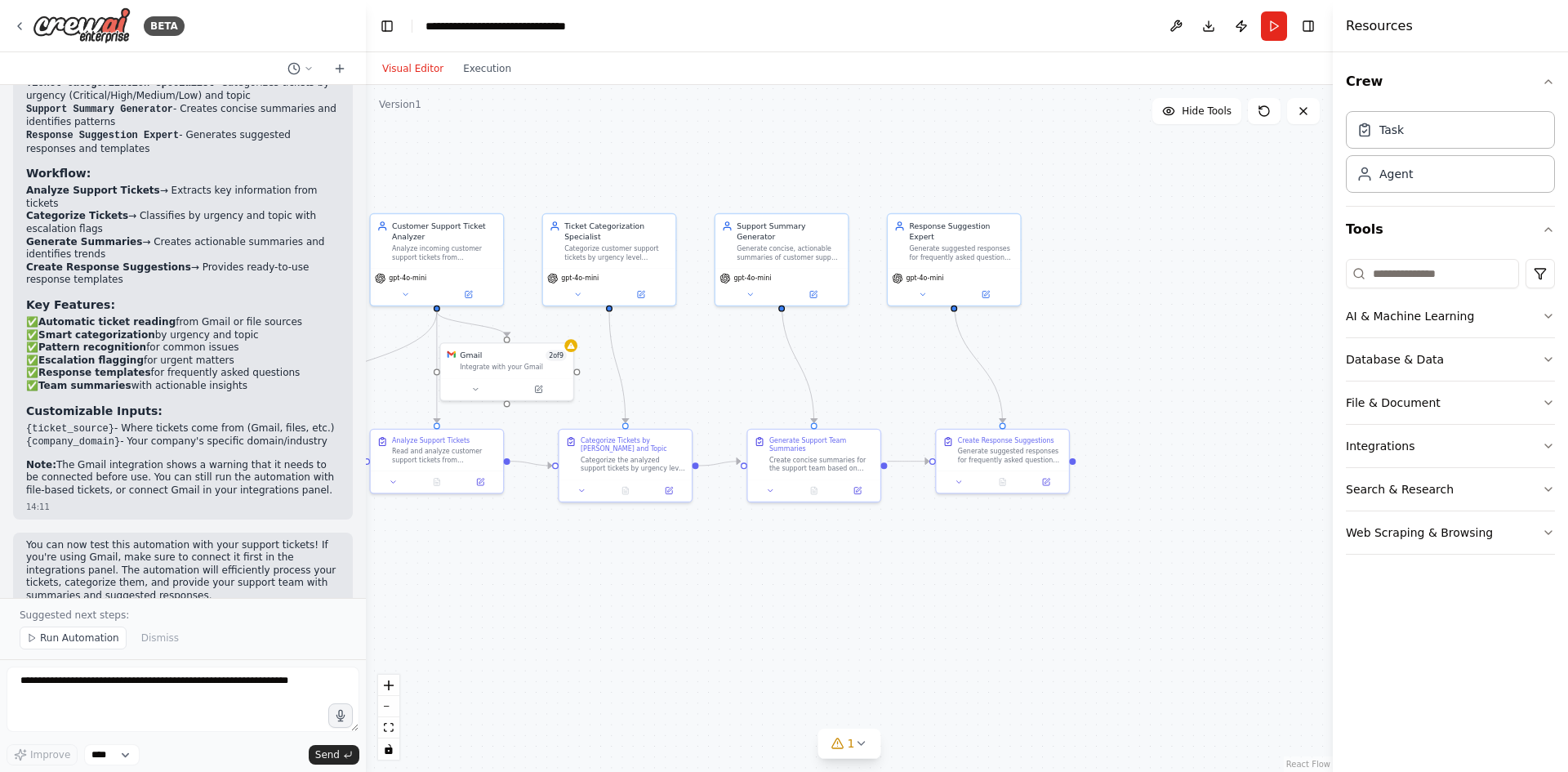
drag, startPoint x: 1109, startPoint y: 322, endPoint x: 753, endPoint y: 360, distance: 358.0
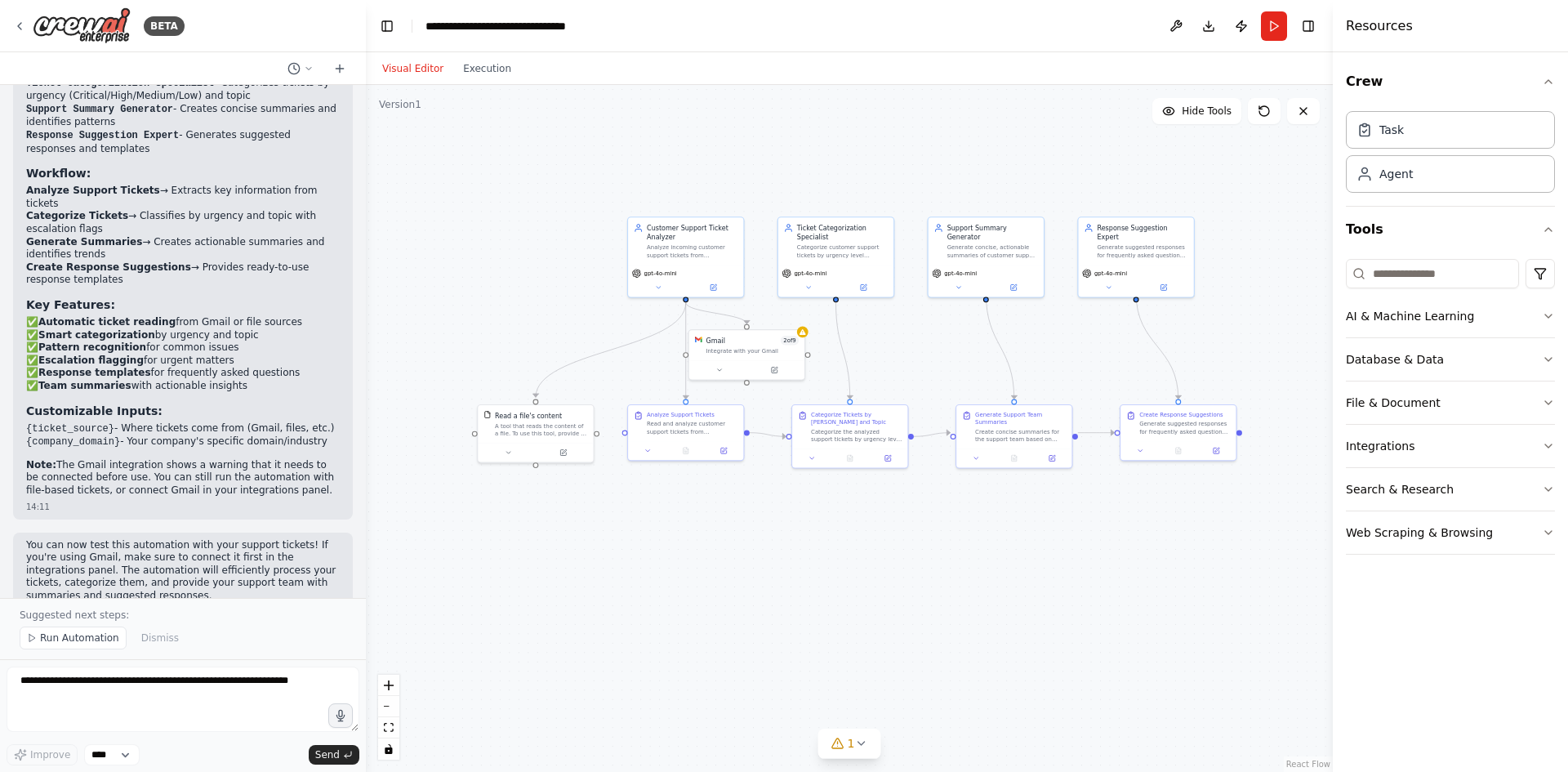
drag, startPoint x: 705, startPoint y: 356, endPoint x: 911, endPoint y: 340, distance: 206.6
click at [39, 634] on button "Run Automation" at bounding box center [74, 637] width 107 height 23
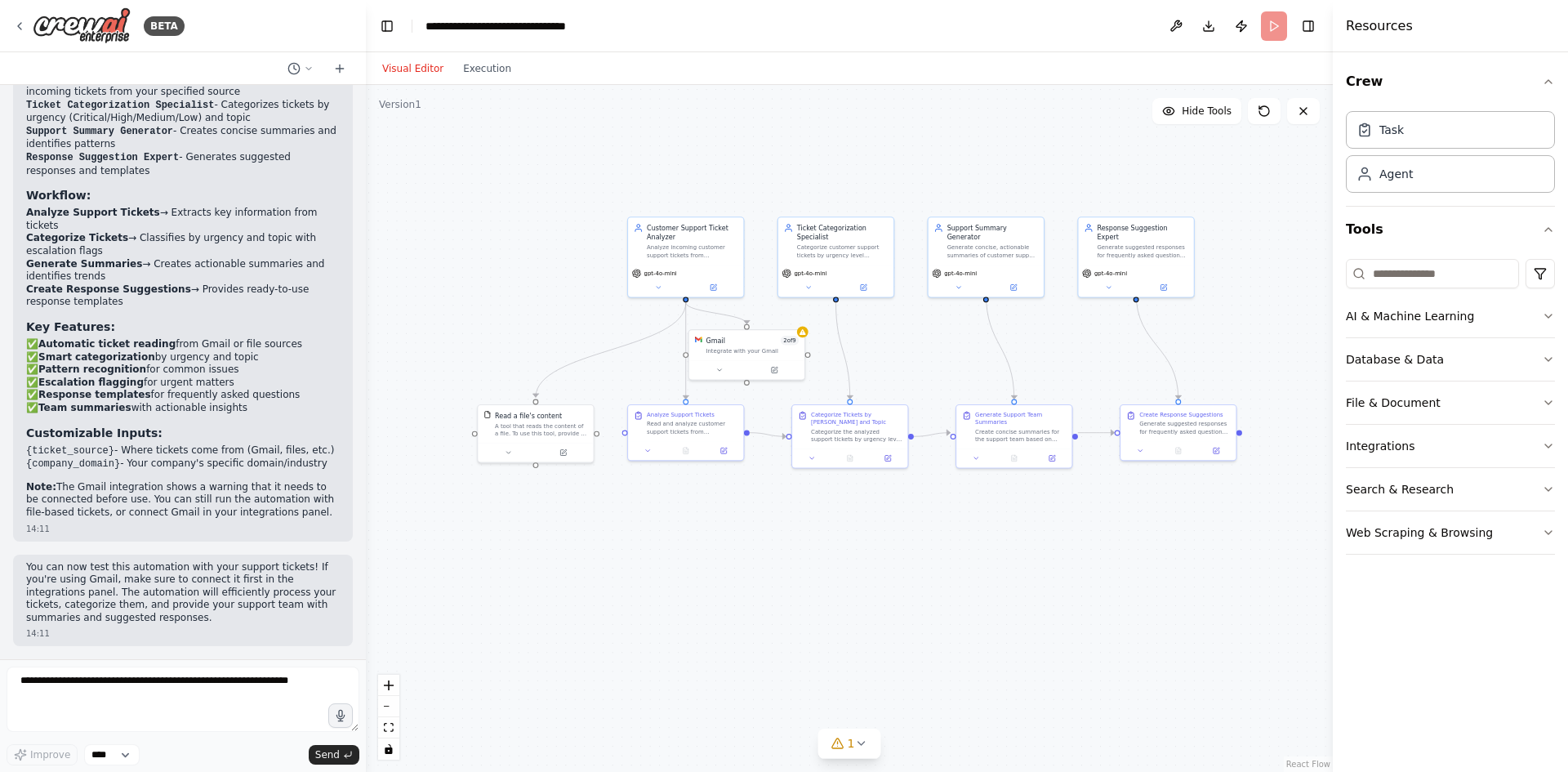
scroll to position [1185, 0]
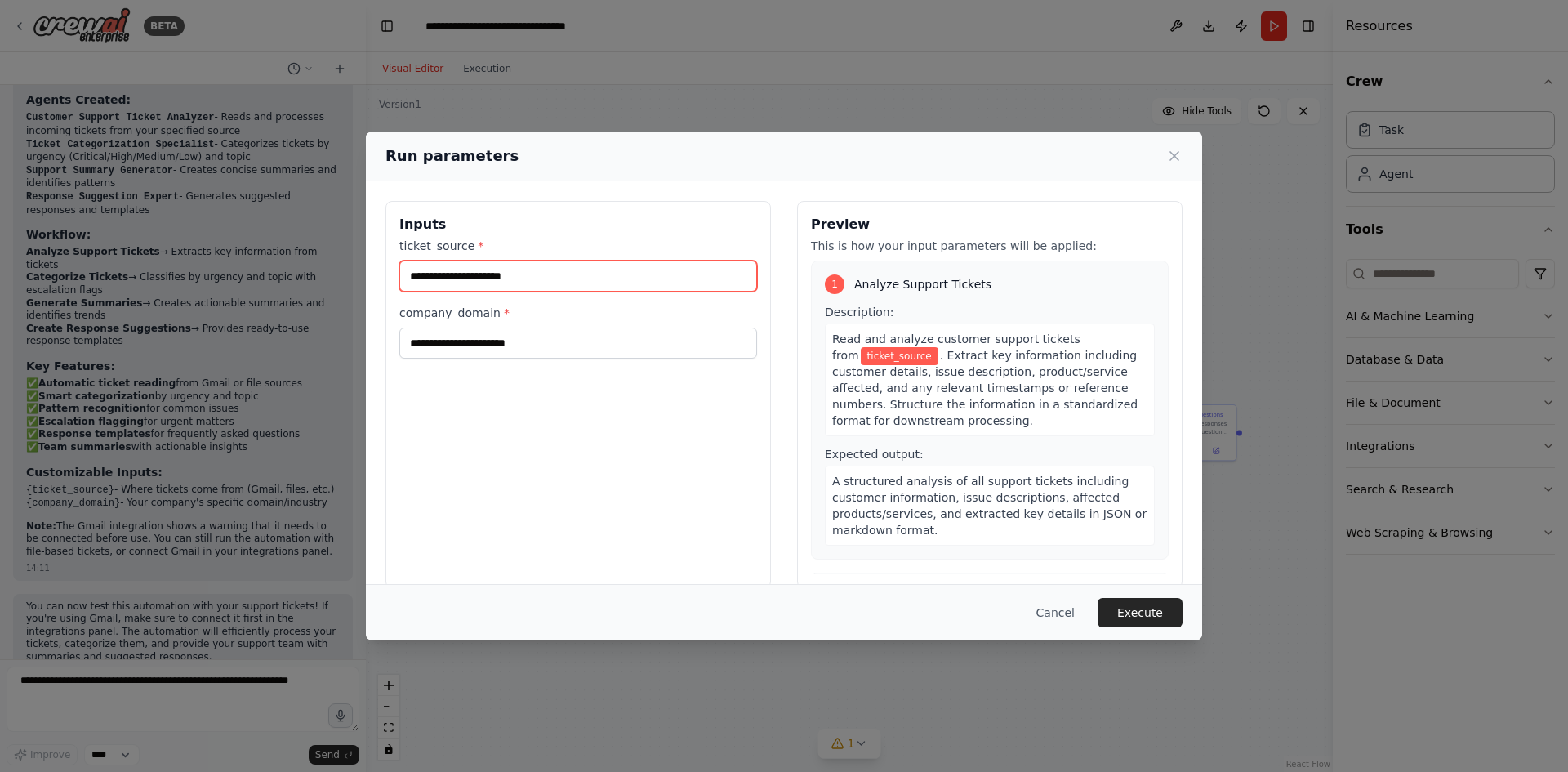
click at [539, 286] on input "ticket_source *" at bounding box center [578, 276] width 358 height 31
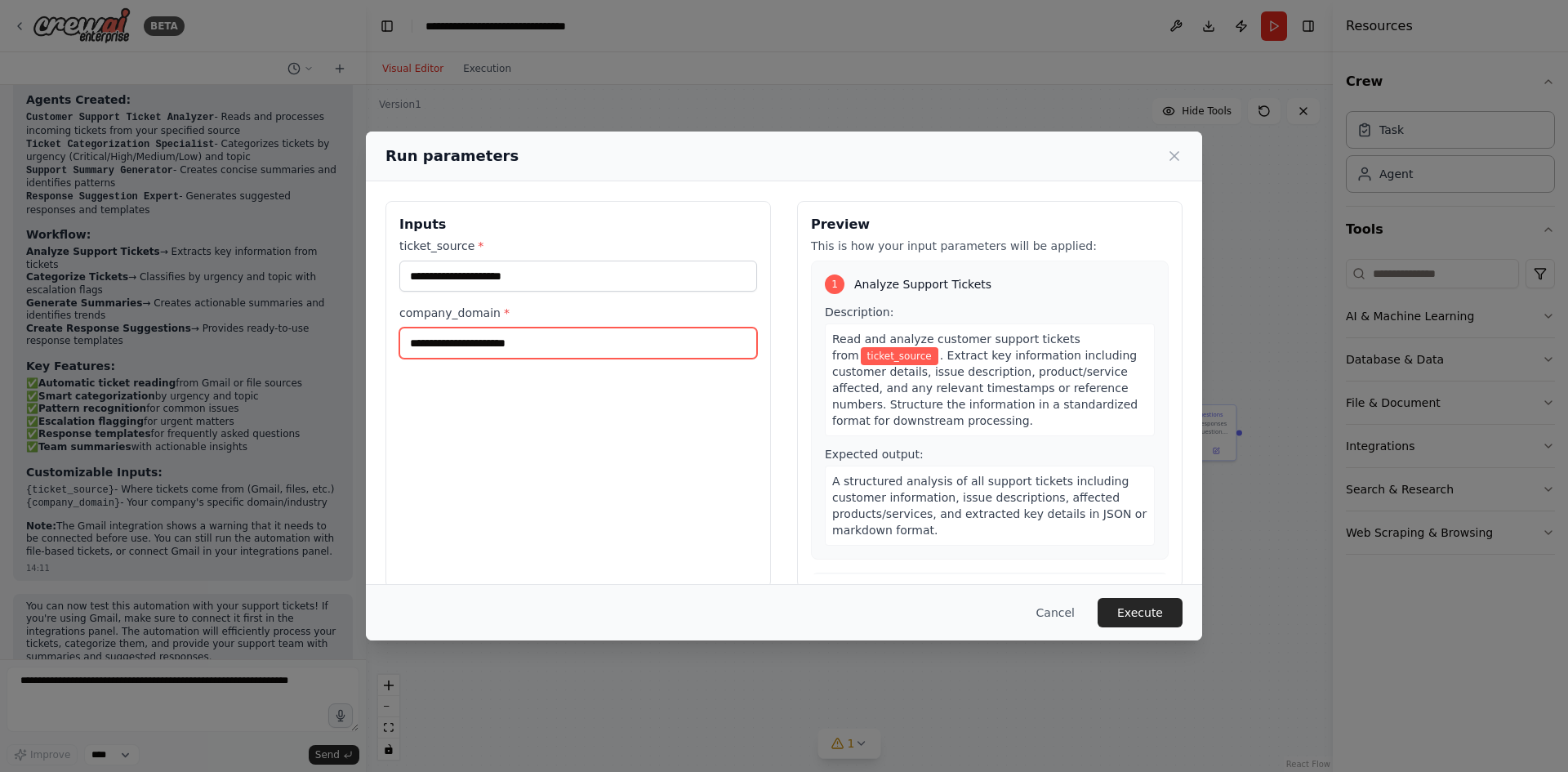
click at [461, 346] on input "company_domain *" at bounding box center [578, 343] width 358 height 31
click at [1171, 149] on icon at bounding box center [1174, 156] width 16 height 16
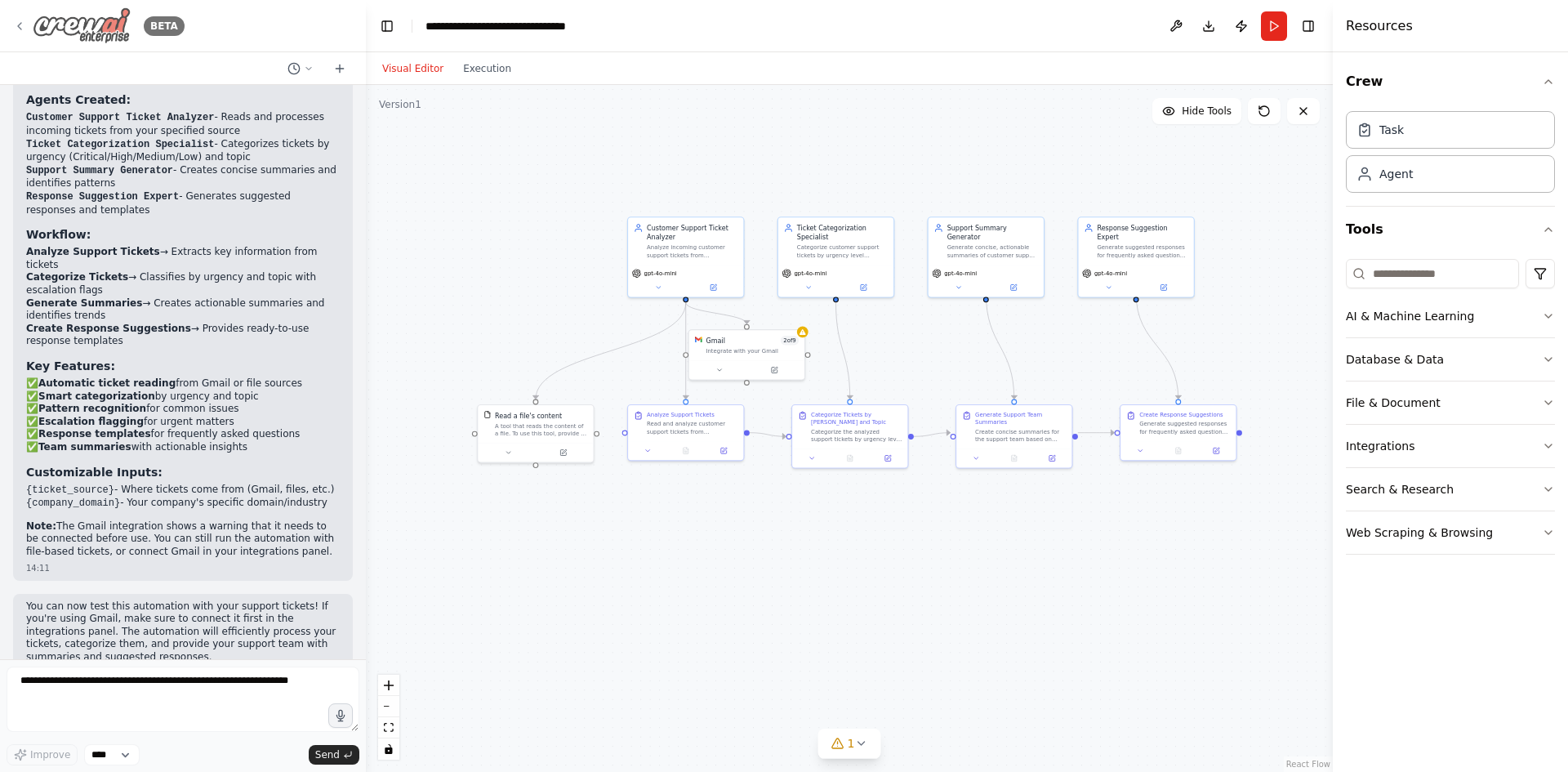
click at [23, 29] on icon at bounding box center [19, 26] width 13 height 13
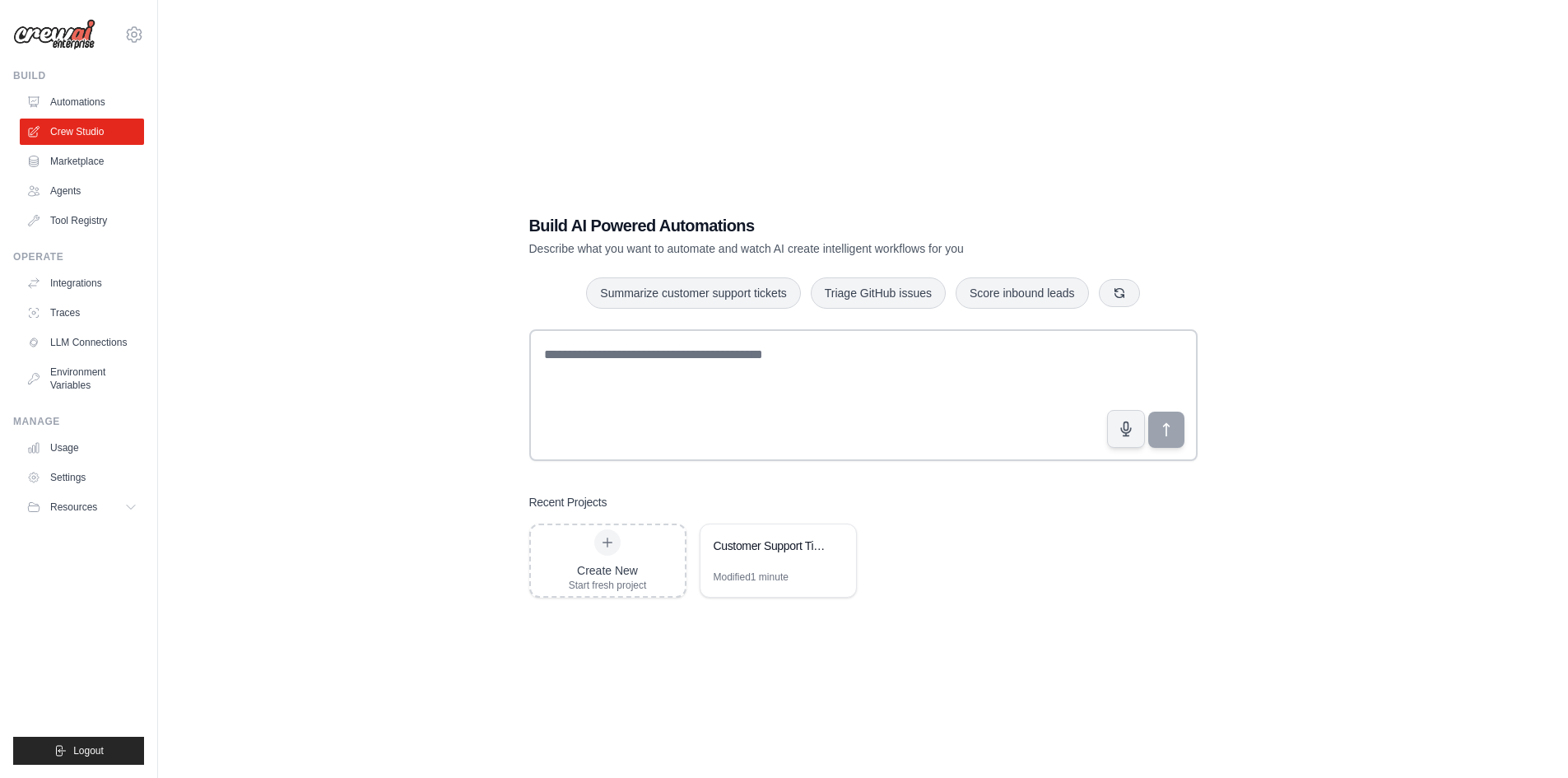
click at [86, 100] on link "Automations" at bounding box center [82, 102] width 125 height 27
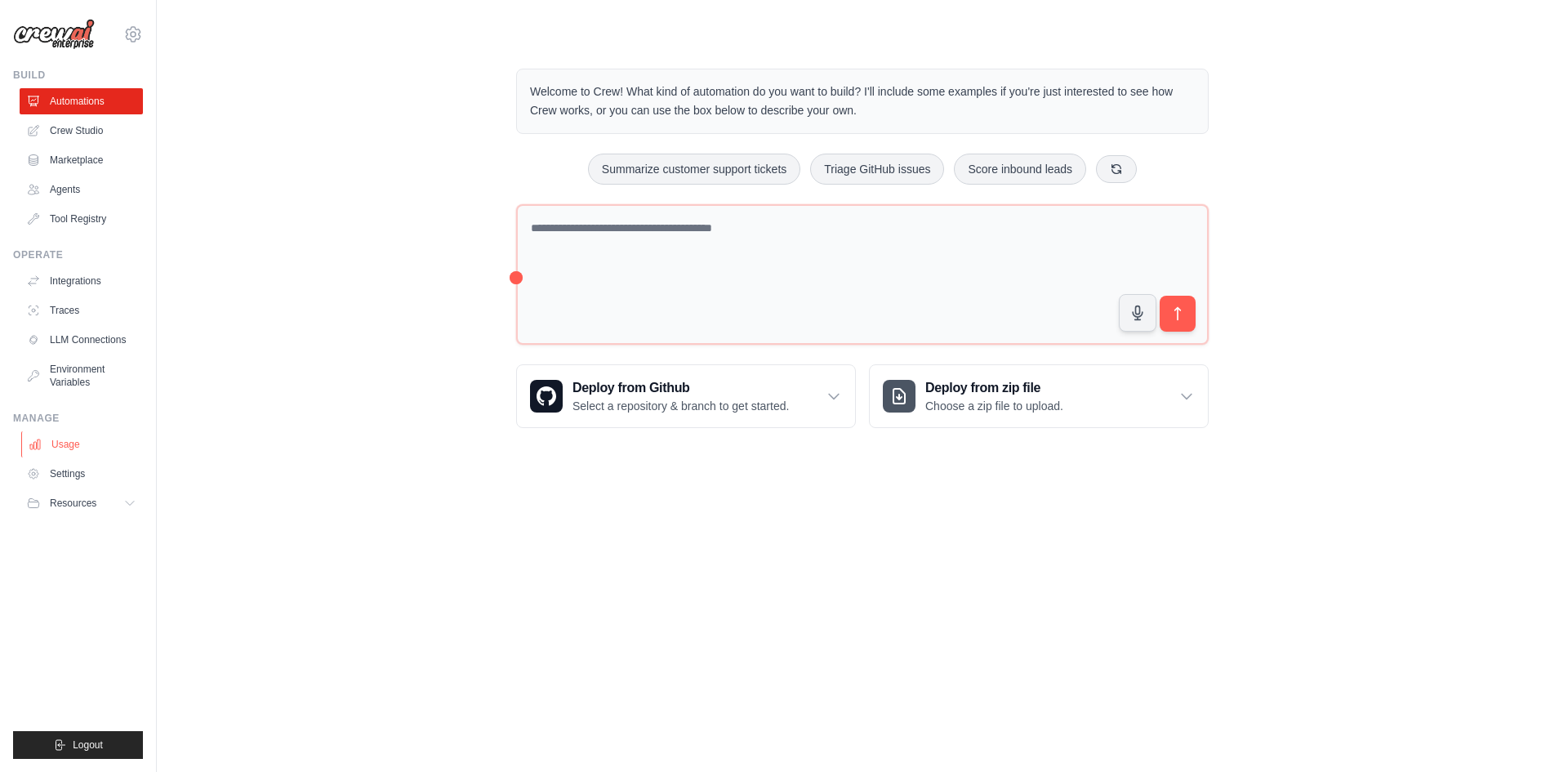
click at [75, 431] on link "Usage" at bounding box center [83, 444] width 124 height 26
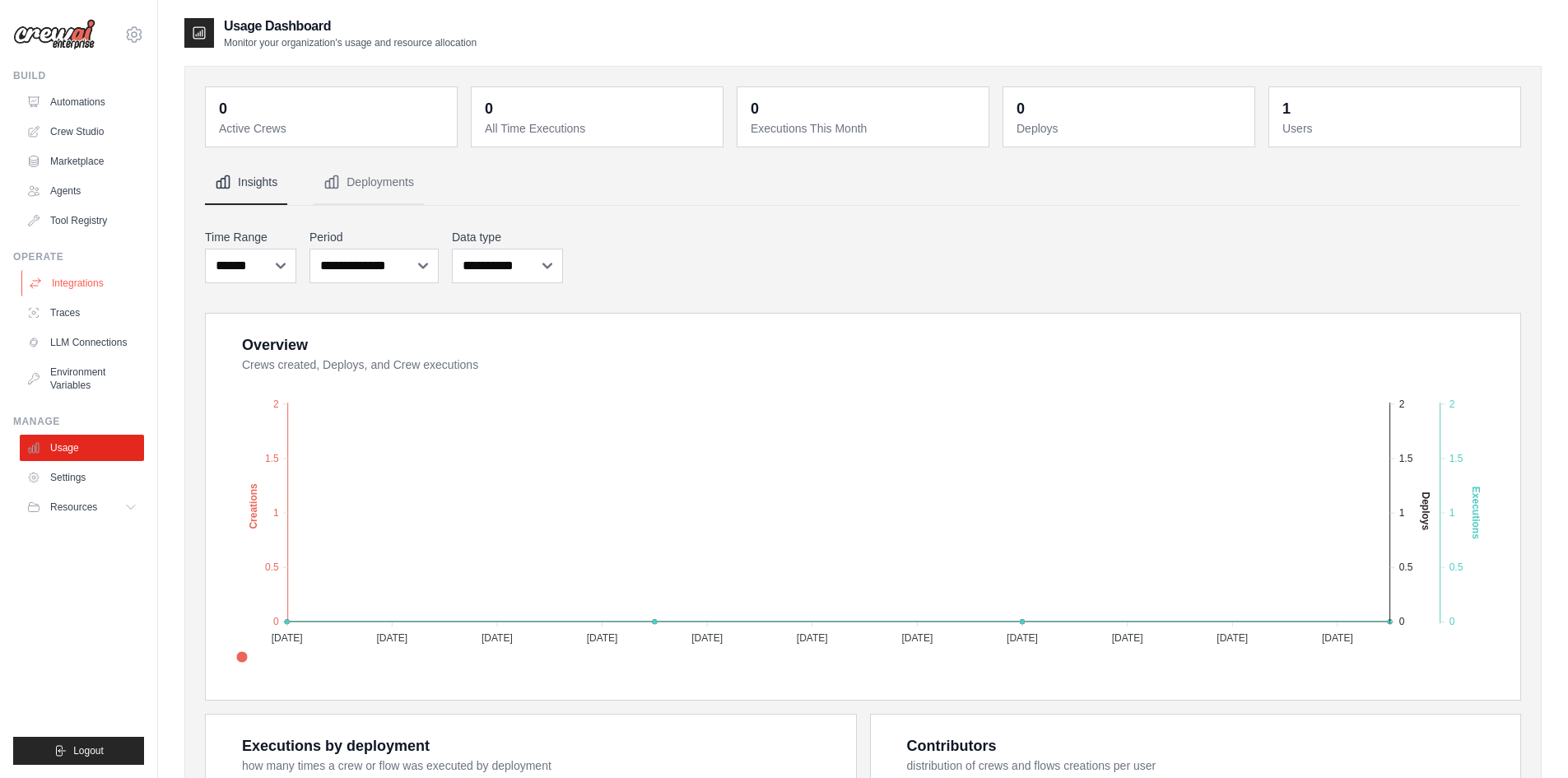
click at [59, 281] on link "Integrations" at bounding box center [83, 283] width 125 height 27
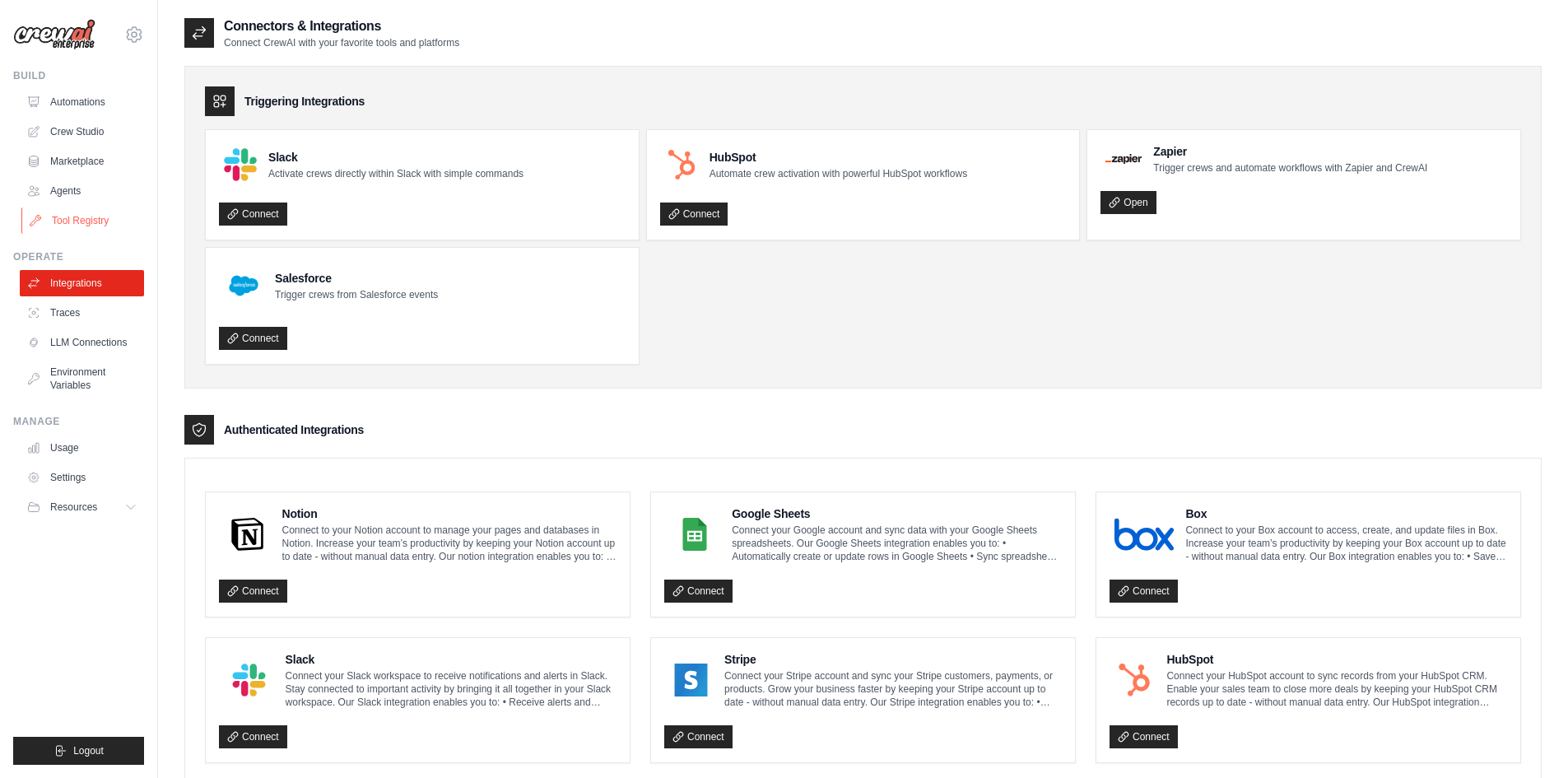
click at [82, 232] on link "Tool Registry" at bounding box center [83, 220] width 125 height 27
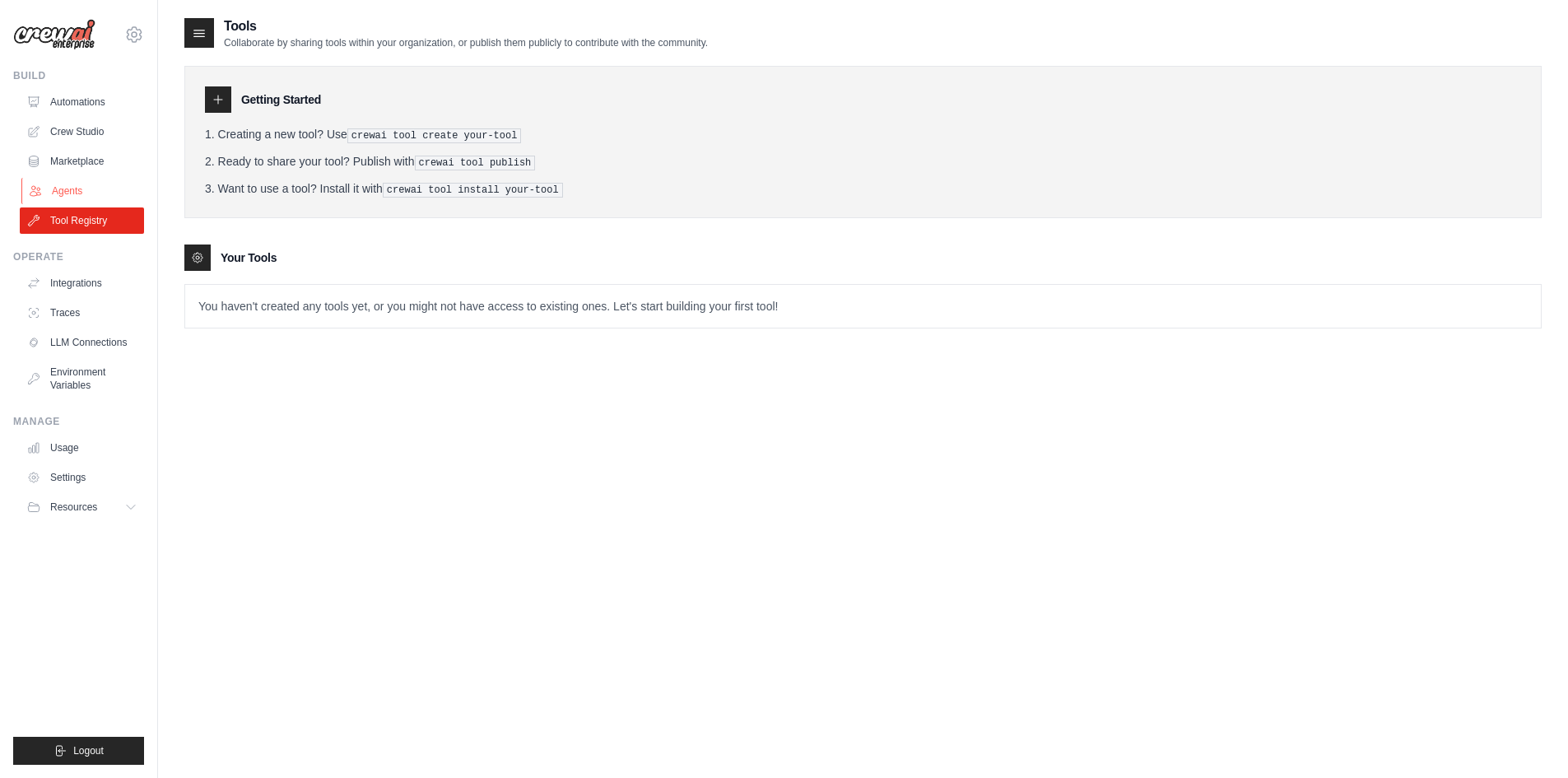
click at [83, 186] on link "Agents" at bounding box center [83, 191] width 125 height 27
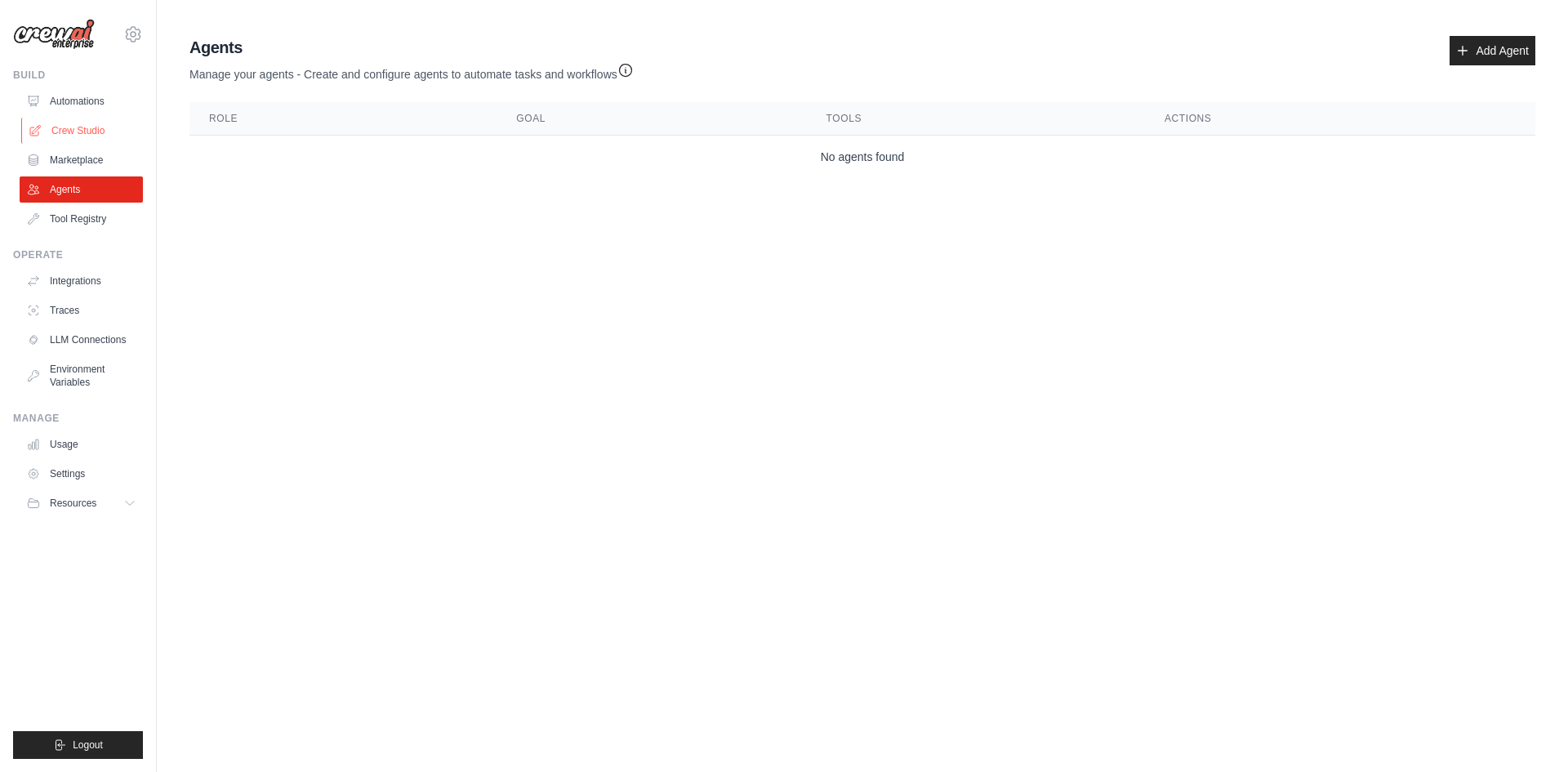
click at [81, 138] on link "Crew Studio" at bounding box center [83, 130] width 124 height 26
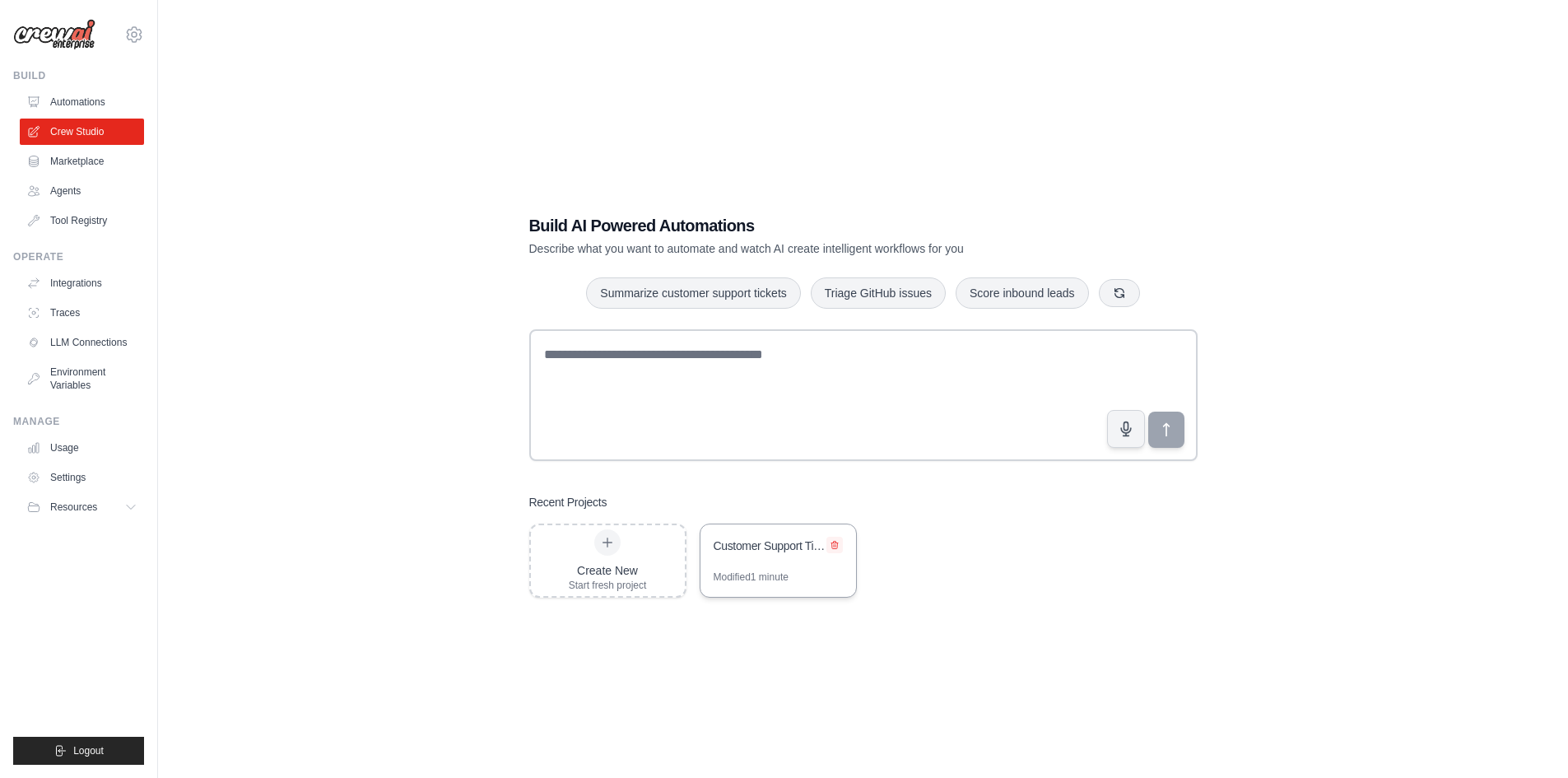
click at [840, 544] on button at bounding box center [834, 545] width 16 height 16
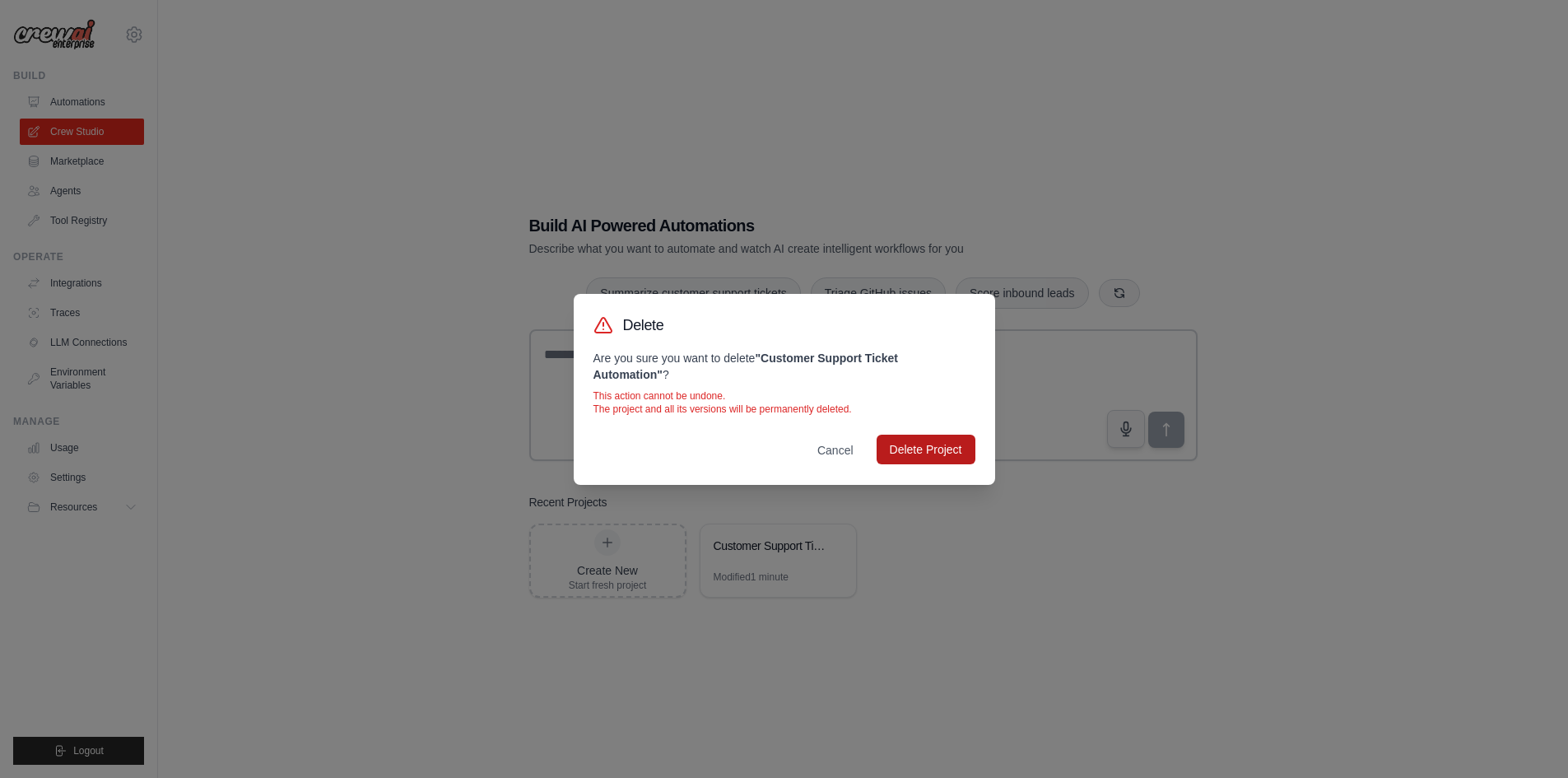
click at [930, 453] on button "Delete Project" at bounding box center [926, 449] width 99 height 29
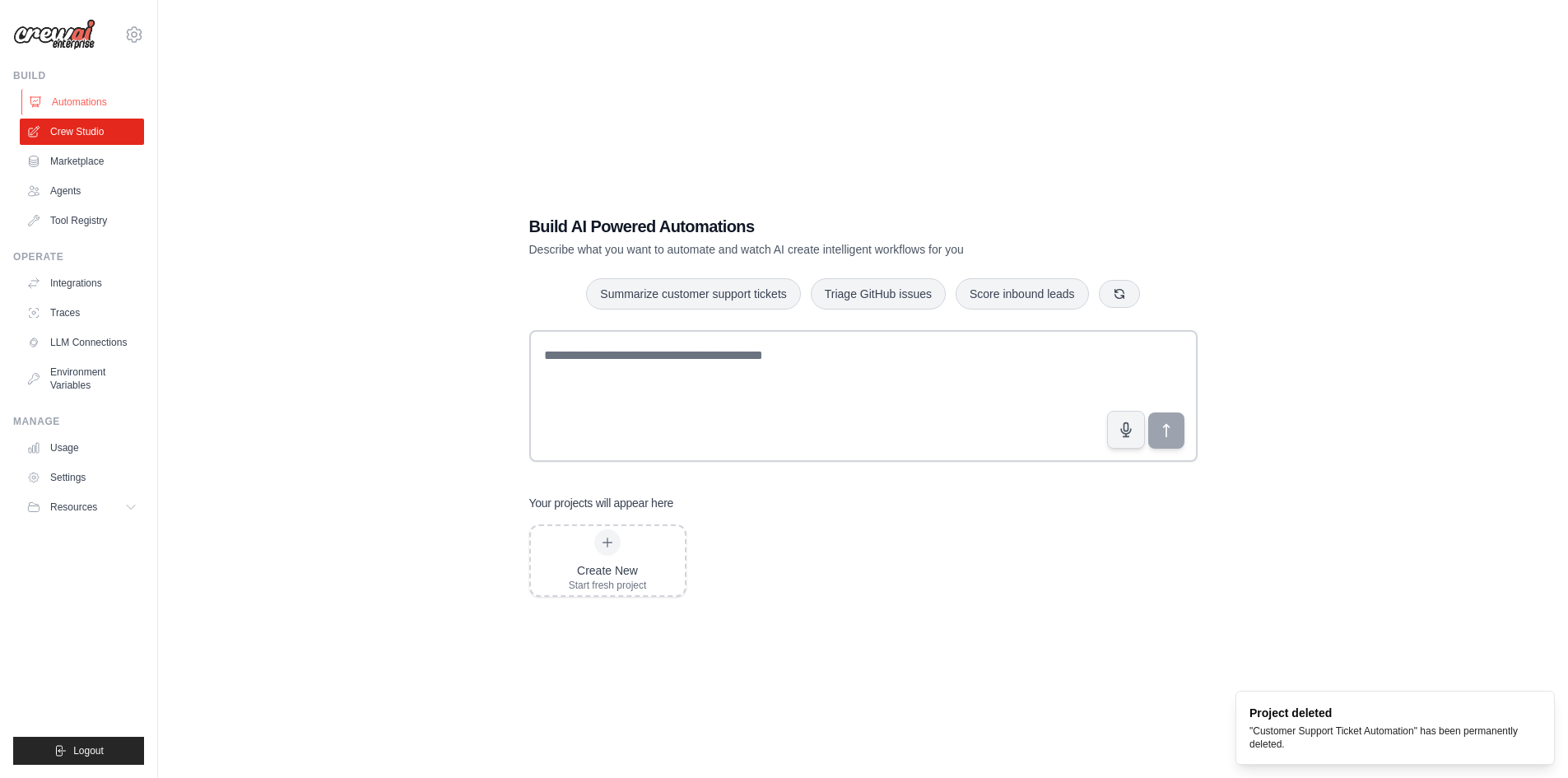
click at [72, 90] on link "Automations" at bounding box center [83, 102] width 125 height 27
